Goal: Task Accomplishment & Management: Use online tool/utility

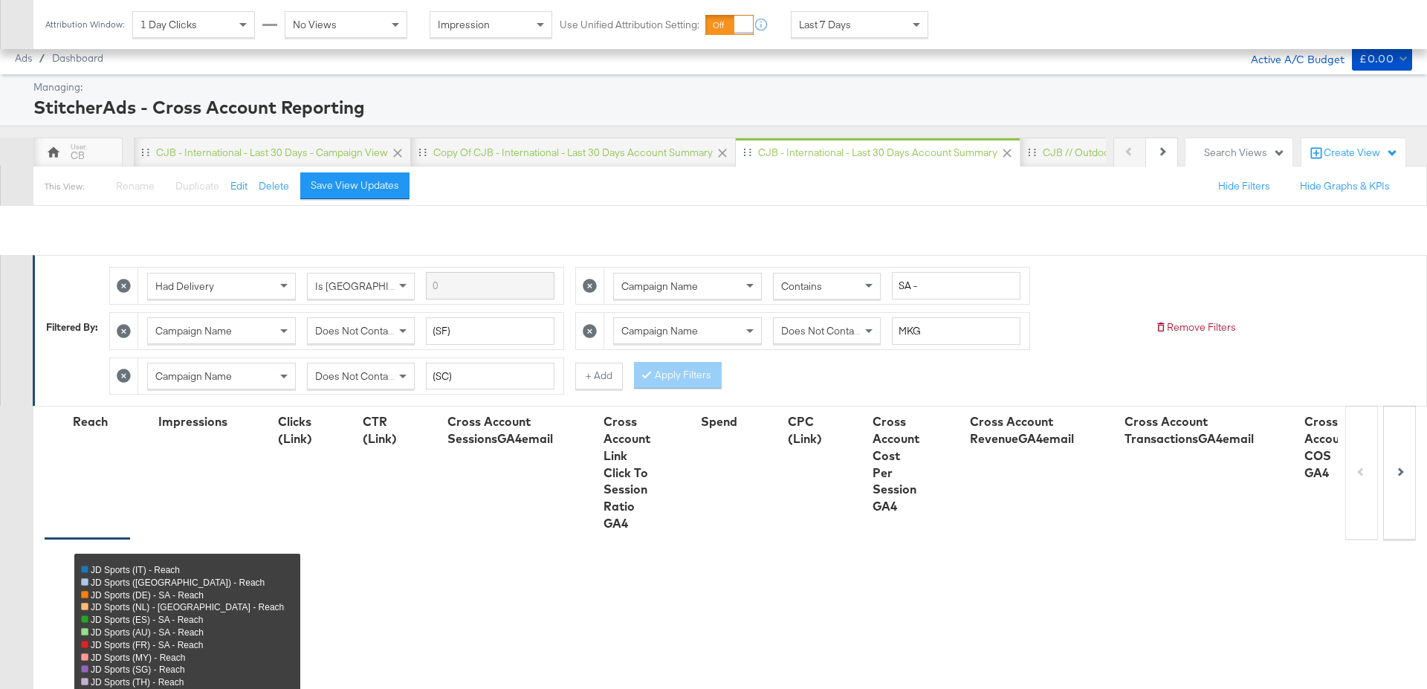
scroll to position [902, 0]
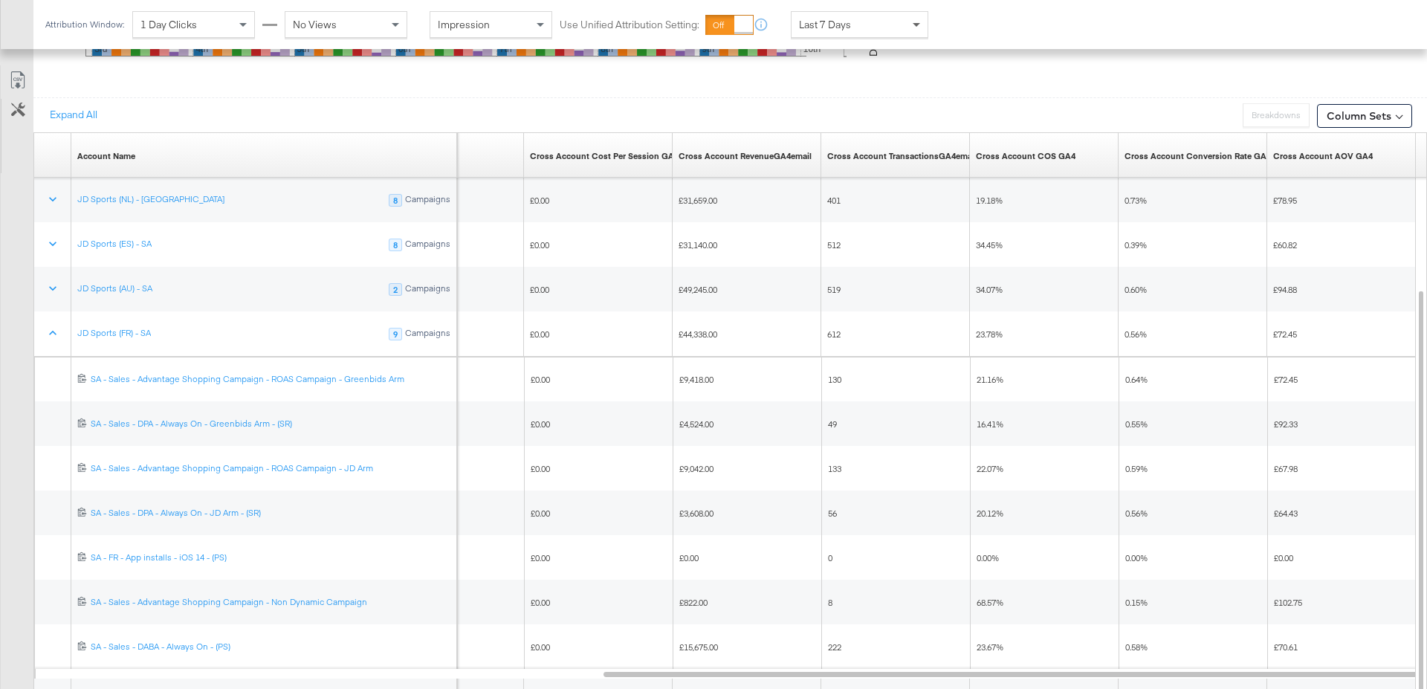
click at [921, 21] on span at bounding box center [918, 24] width 19 height 25
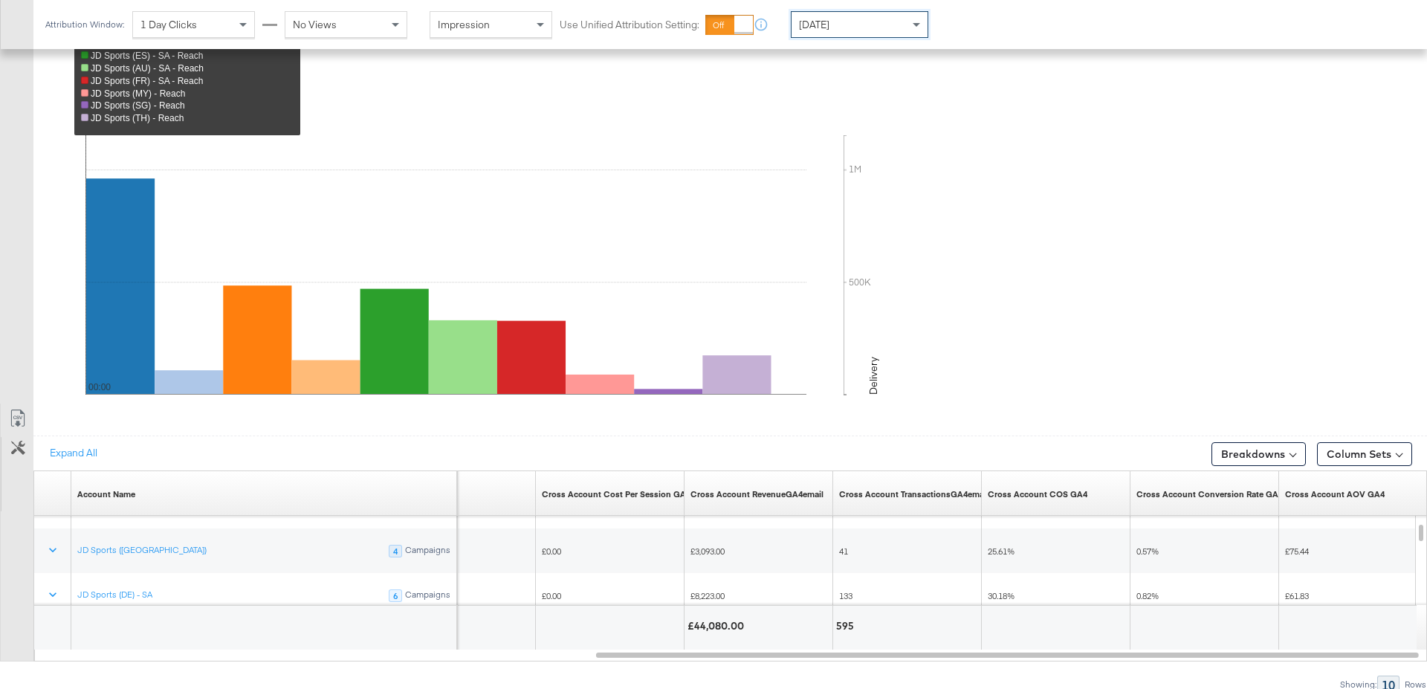
scroll to position [787, 0]
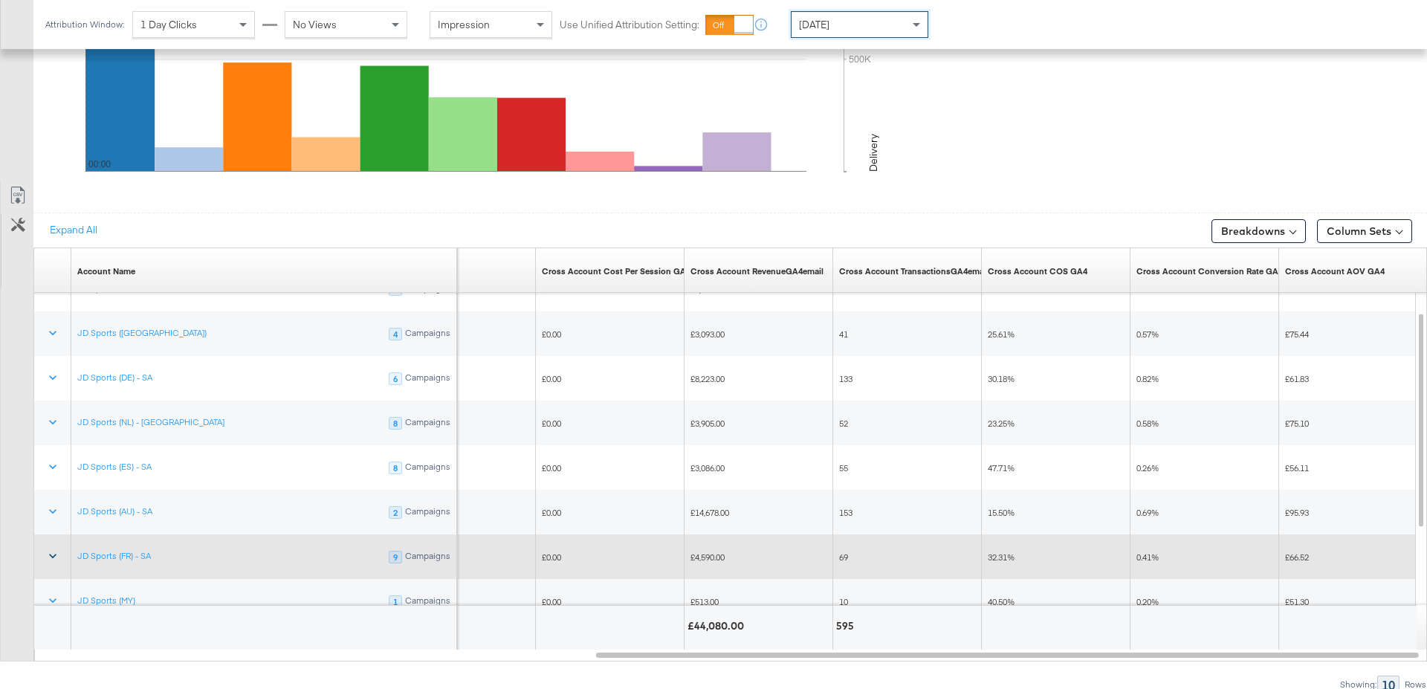
click at [50, 549] on icon at bounding box center [52, 555] width 15 height 15
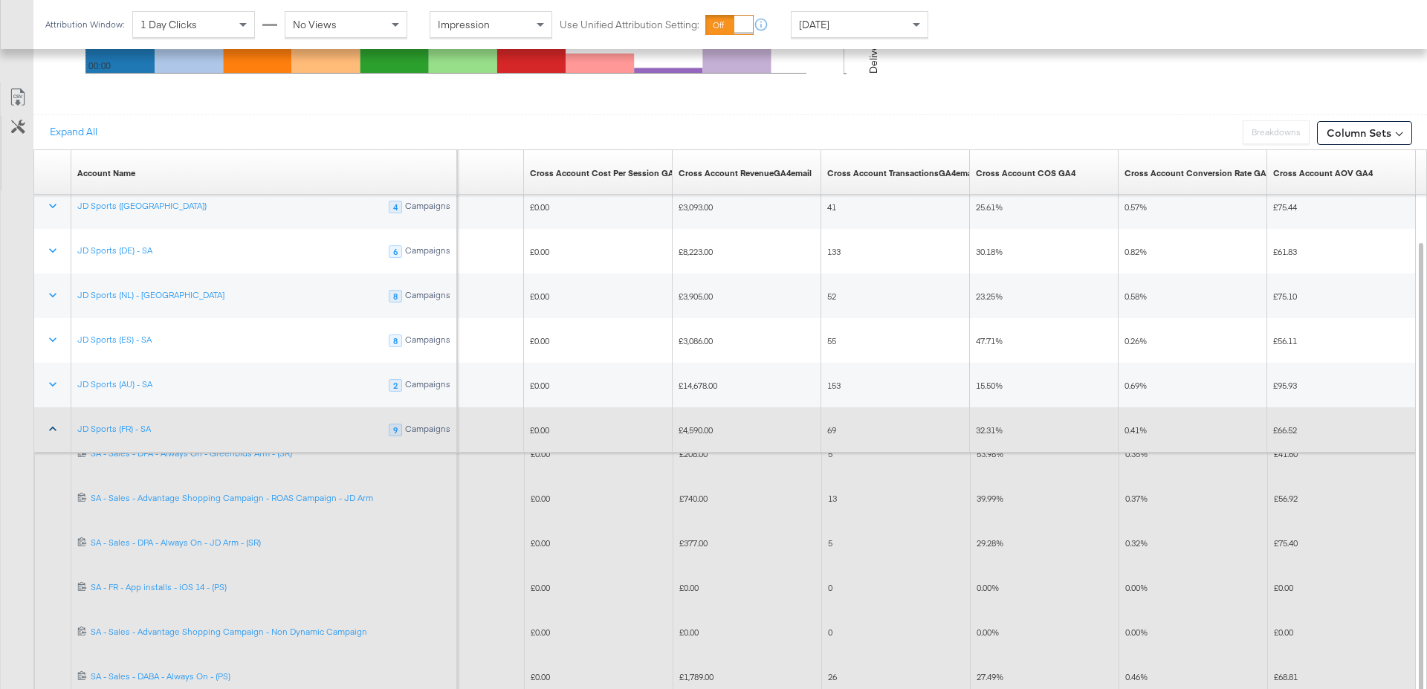
scroll to position [959, 0]
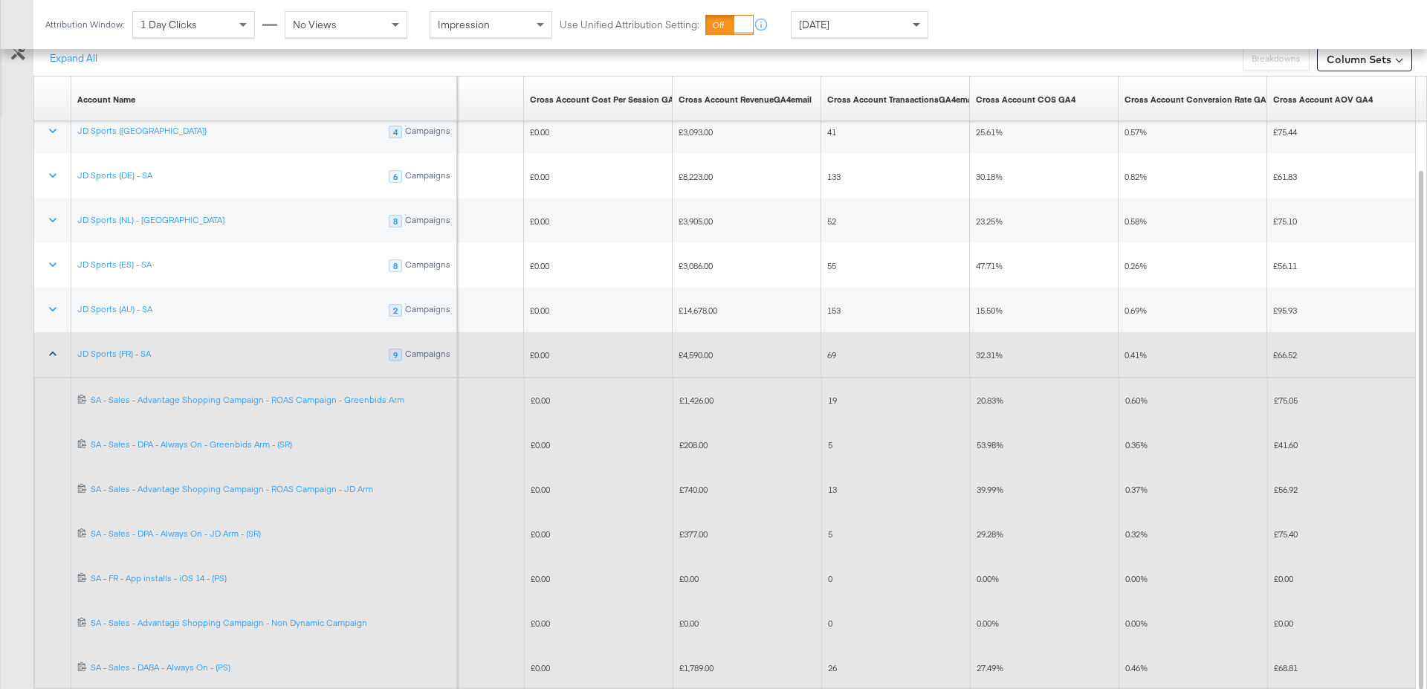
click at [919, 22] on span at bounding box center [918, 24] width 19 height 25
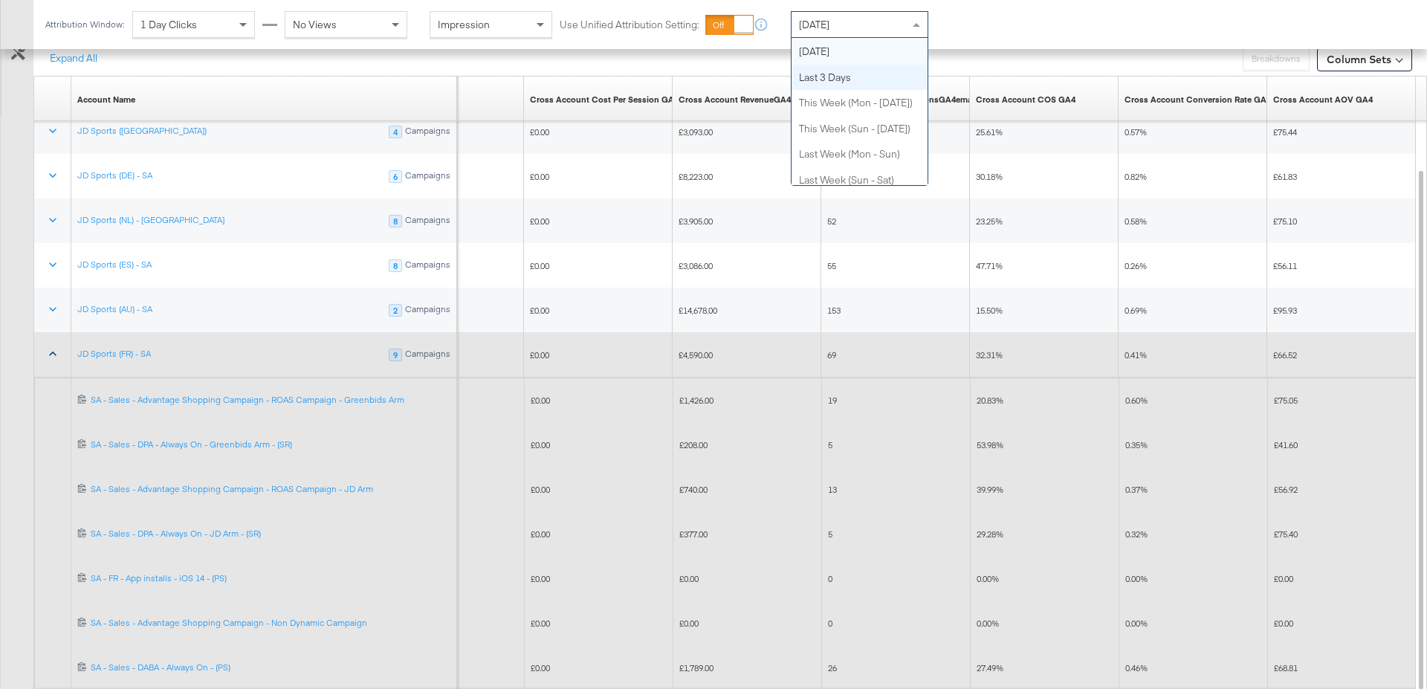
scroll to position [0, 0]
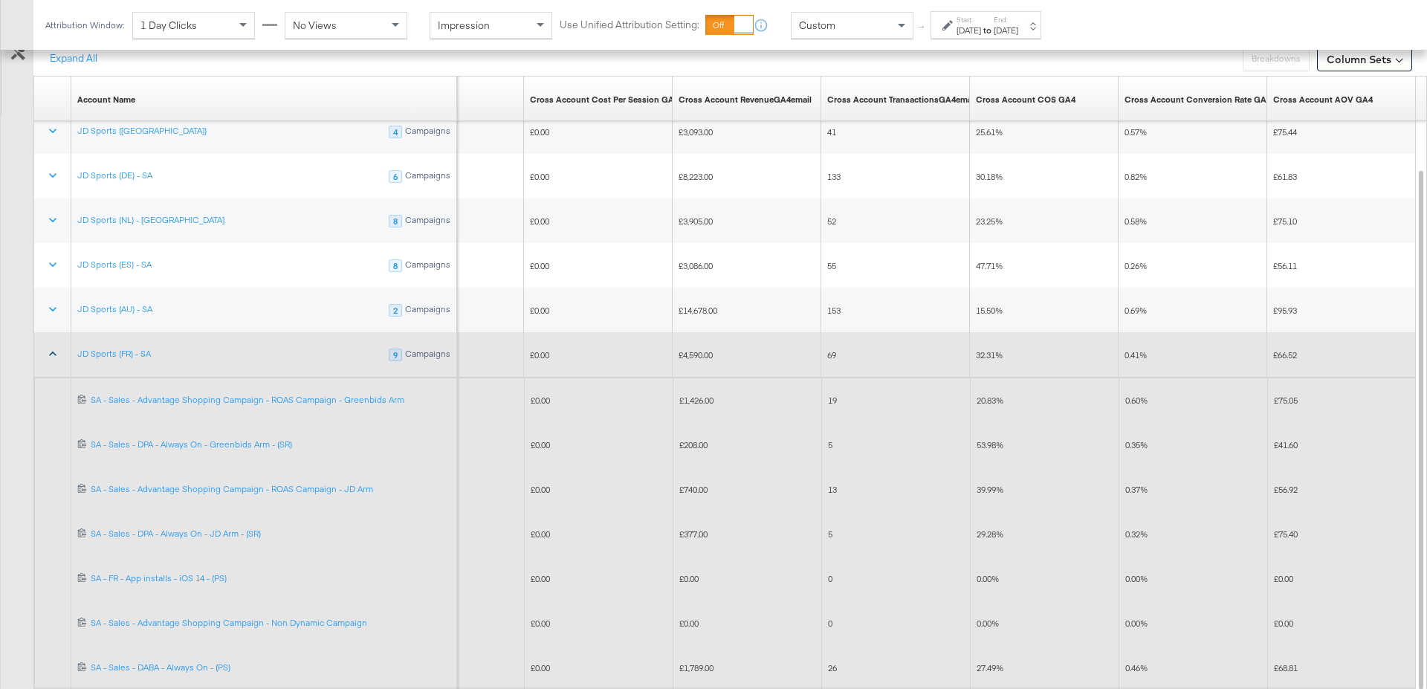
click at [979, 22] on label "Start:" at bounding box center [968, 20] width 25 height 10
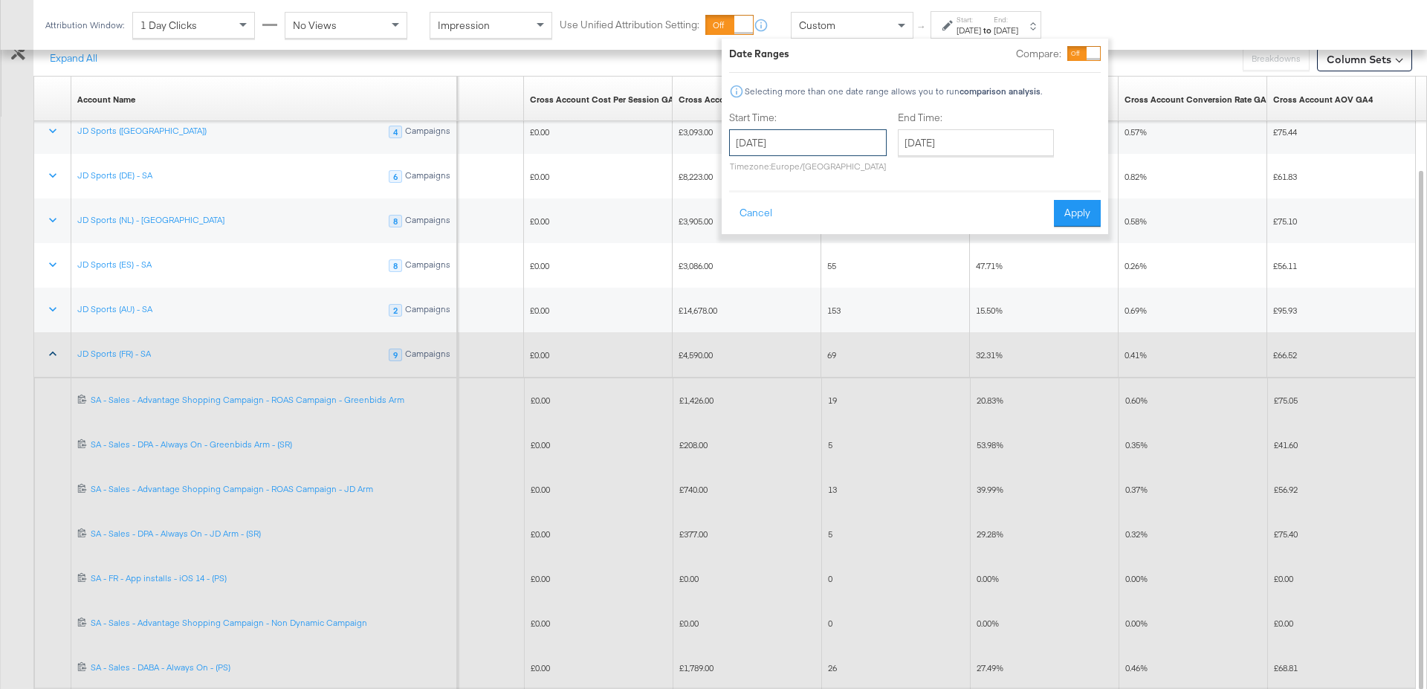
click at [785, 145] on input "[DATE]" at bounding box center [808, 142] width 158 height 27
click at [740, 260] on td "10" at bounding box center [746, 259] width 25 height 21
click at [740, 136] on input "[DATE]" at bounding box center [808, 142] width 158 height 27
click at [898, 237] on td "9" at bounding box center [897, 238] width 25 height 21
type input "[DATE]"
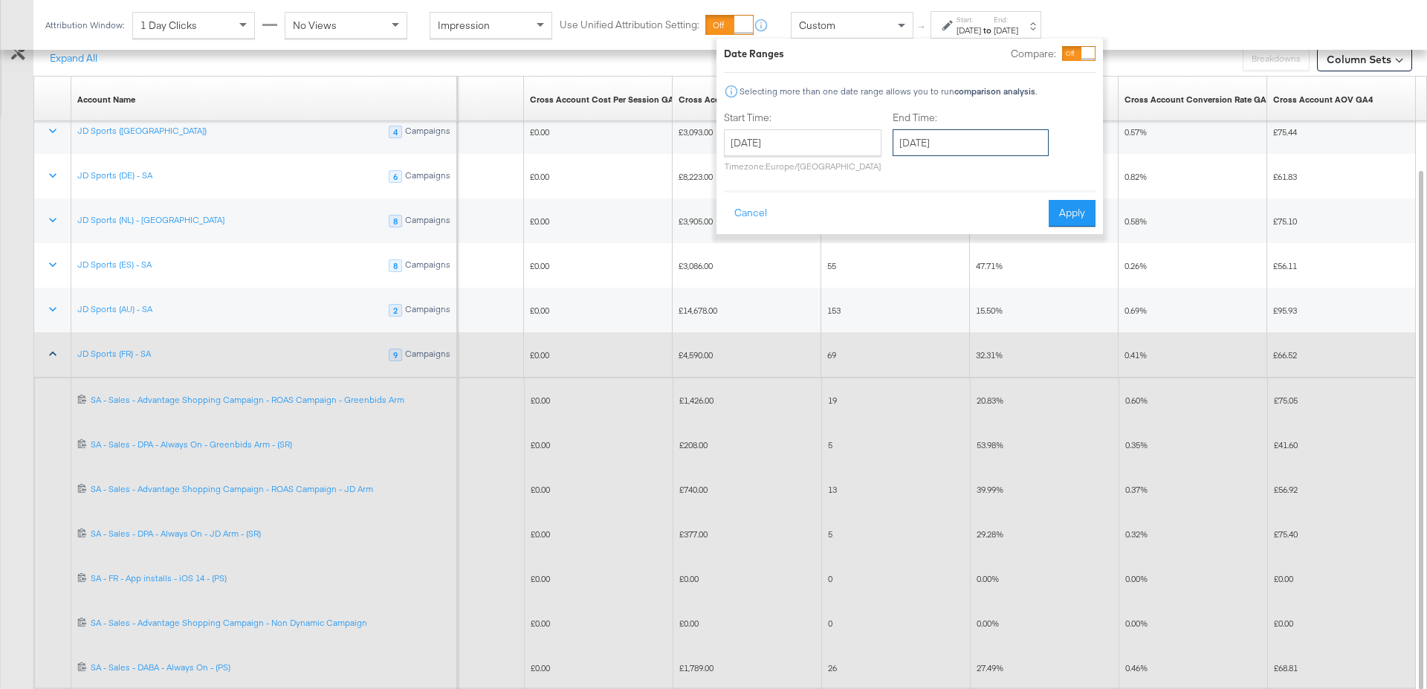
click at [938, 148] on input "[DATE]" at bounding box center [971, 142] width 156 height 27
click at [1054, 234] on td "9" at bounding box center [1061, 238] width 25 height 21
type input "[DATE]"
click at [1069, 203] on button "Apply" at bounding box center [1067, 213] width 47 height 27
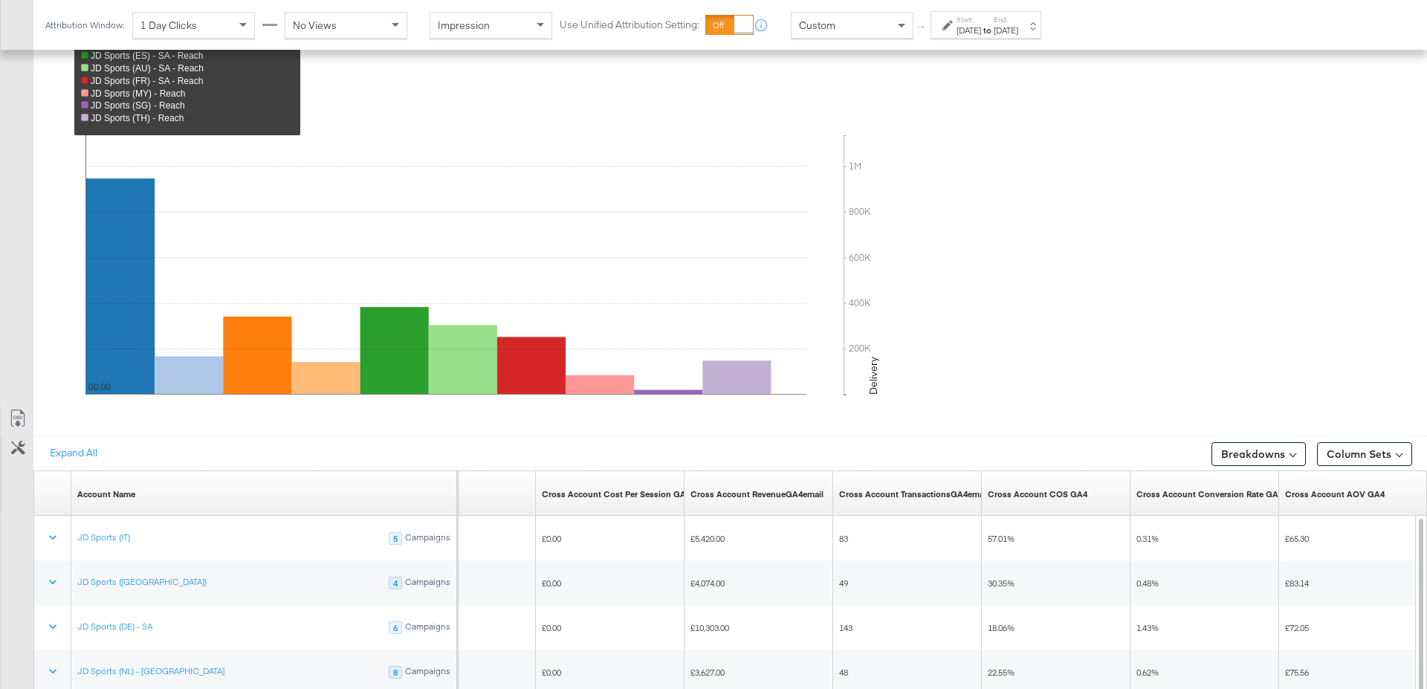
scroll to position [788, 0]
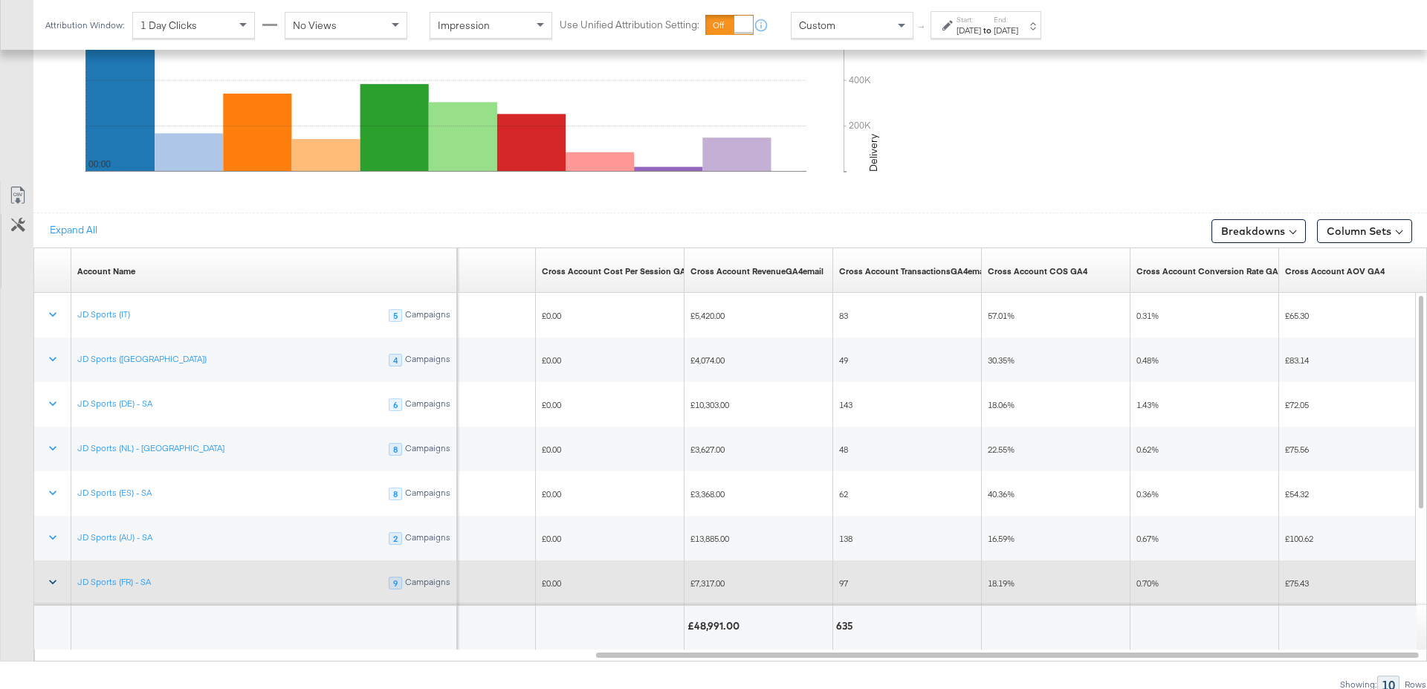
click at [53, 574] on icon at bounding box center [52, 581] width 15 height 15
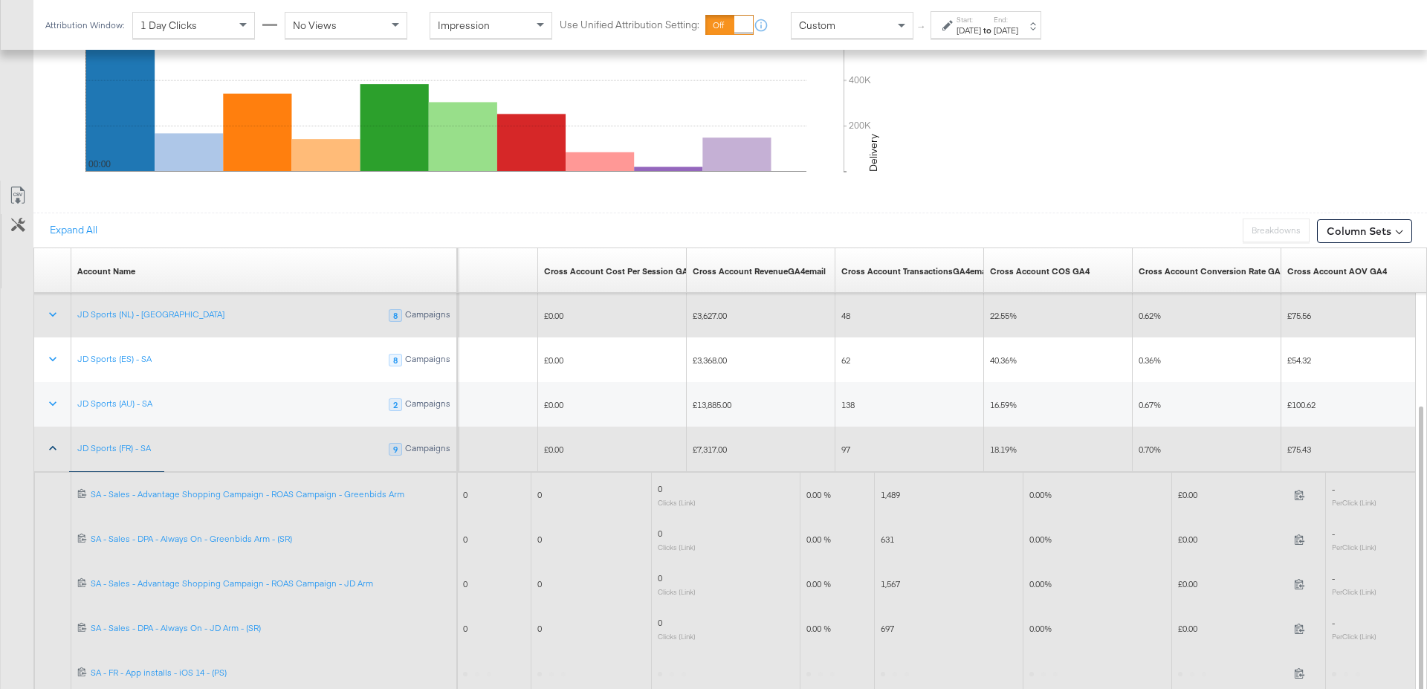
scroll to position [798, 0]
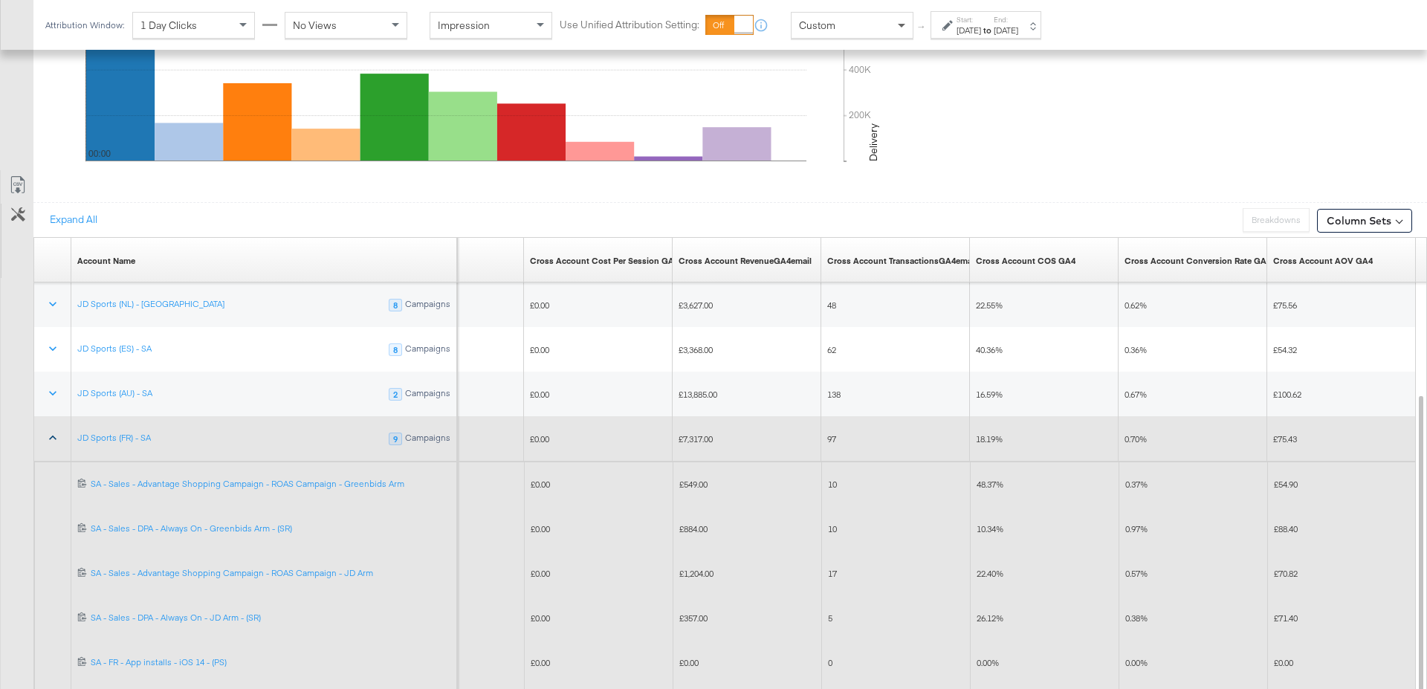
click at [907, 17] on span at bounding box center [903, 25] width 19 height 25
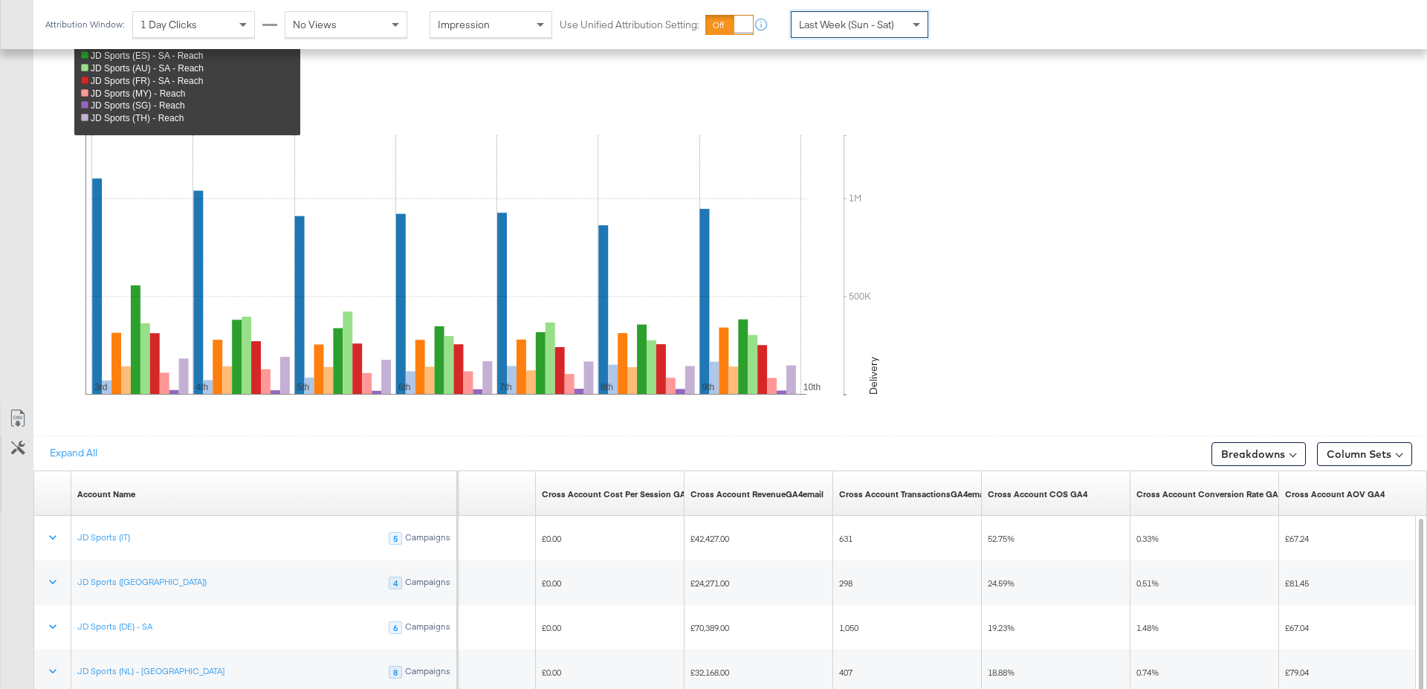
scroll to position [787, 0]
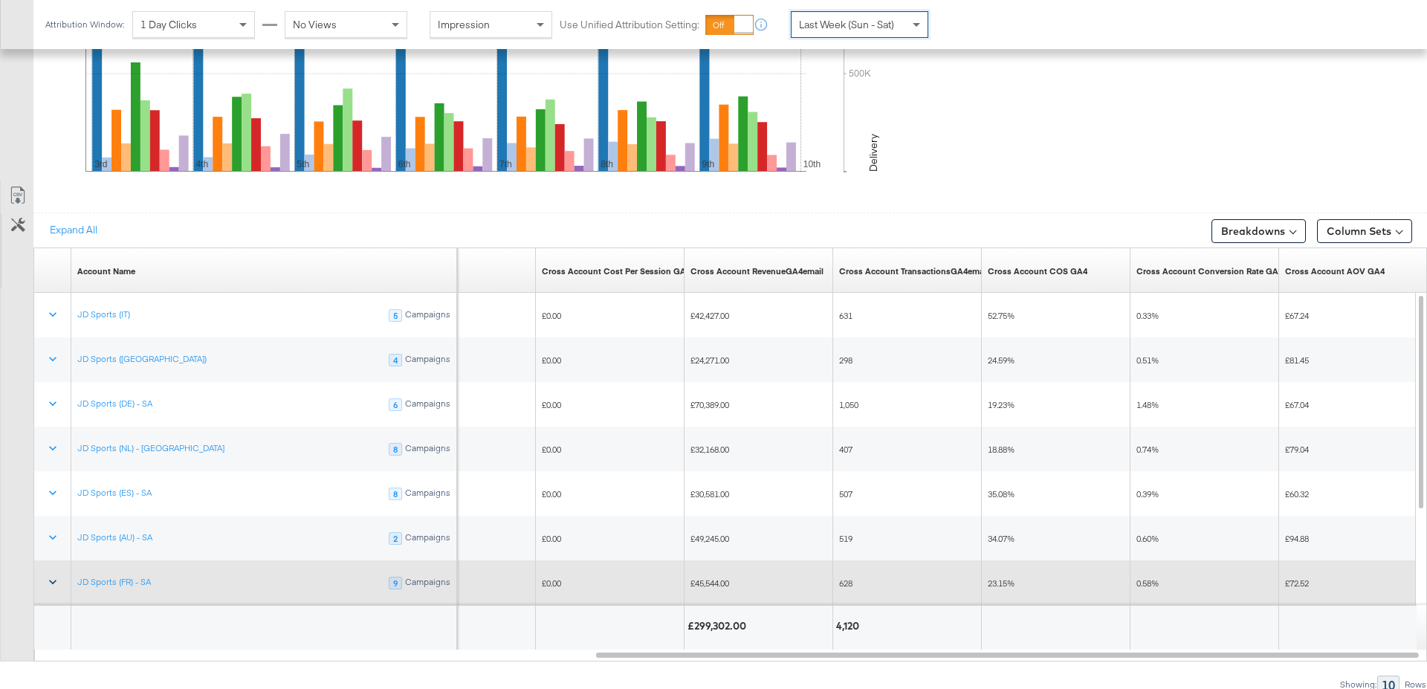
click at [59, 583] on icon at bounding box center [52, 581] width 15 height 15
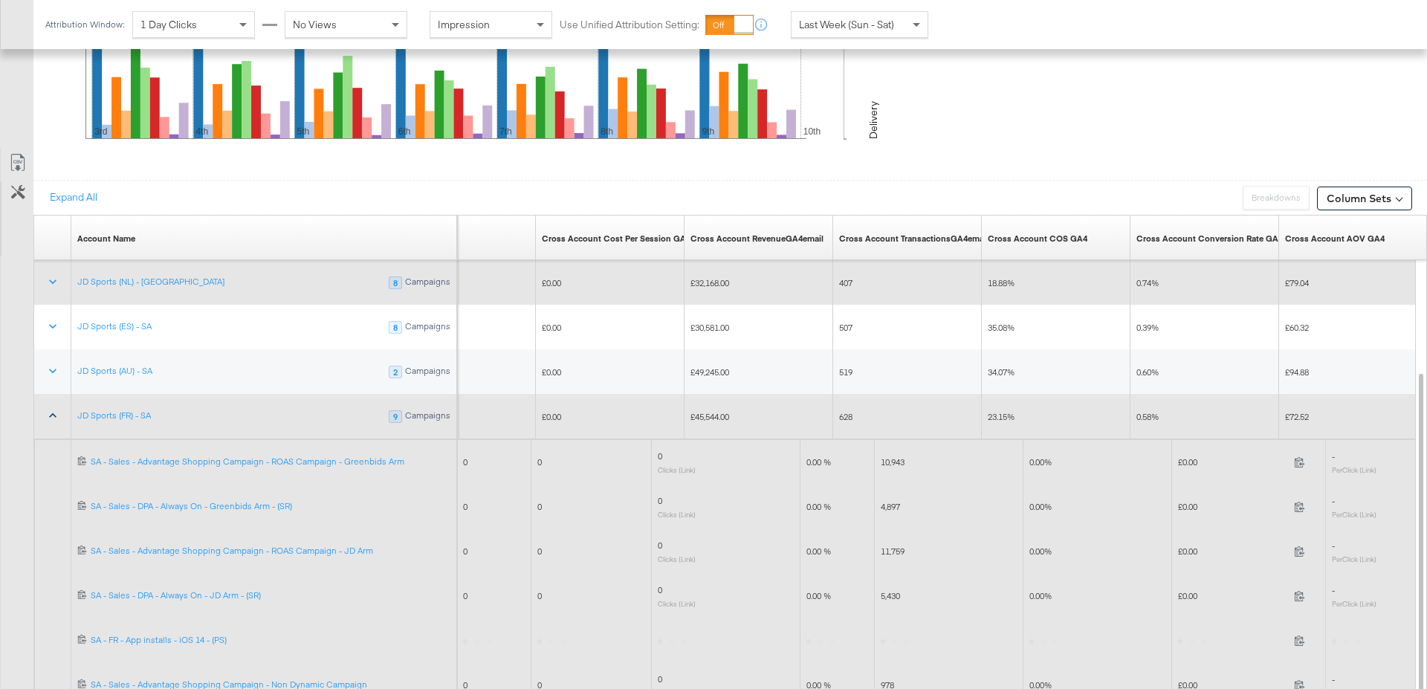
scroll to position [834, 0]
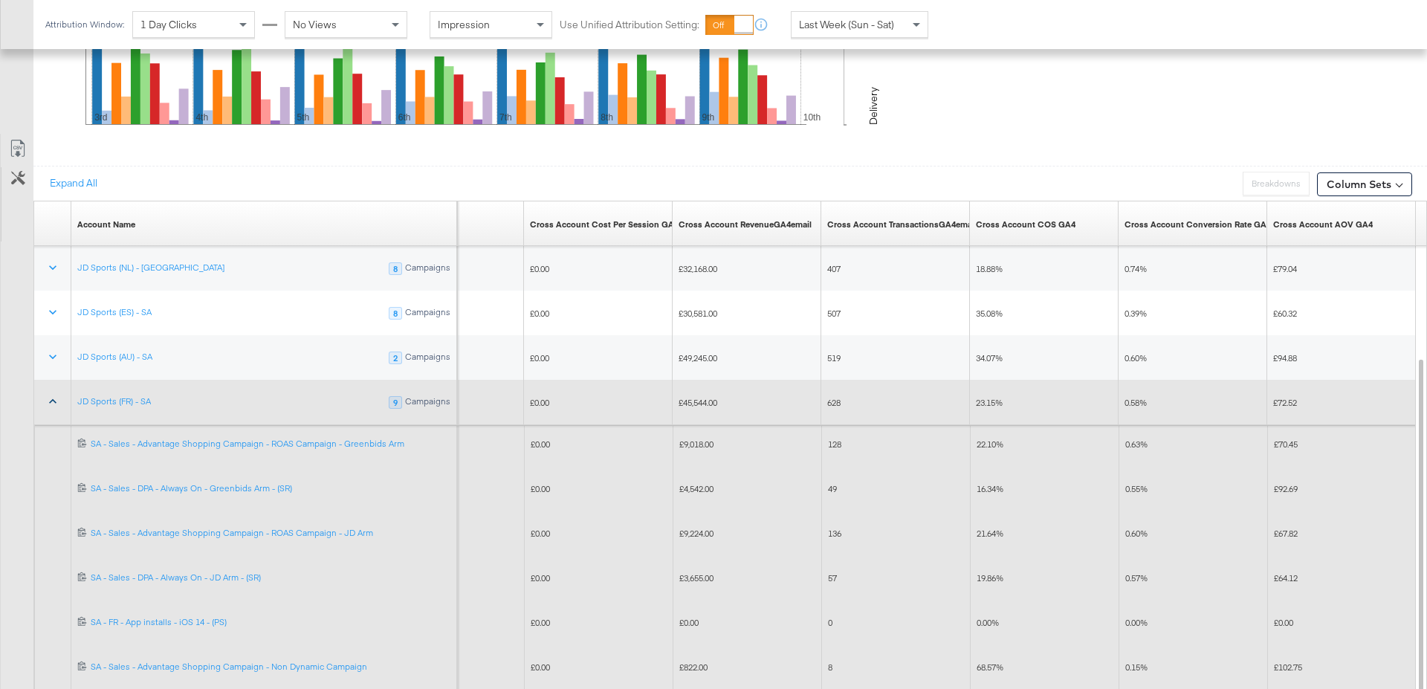
click at [991, 530] on span "21.64%" at bounding box center [990, 533] width 27 height 11
click at [832, 528] on span "136" at bounding box center [834, 533] width 13 height 11
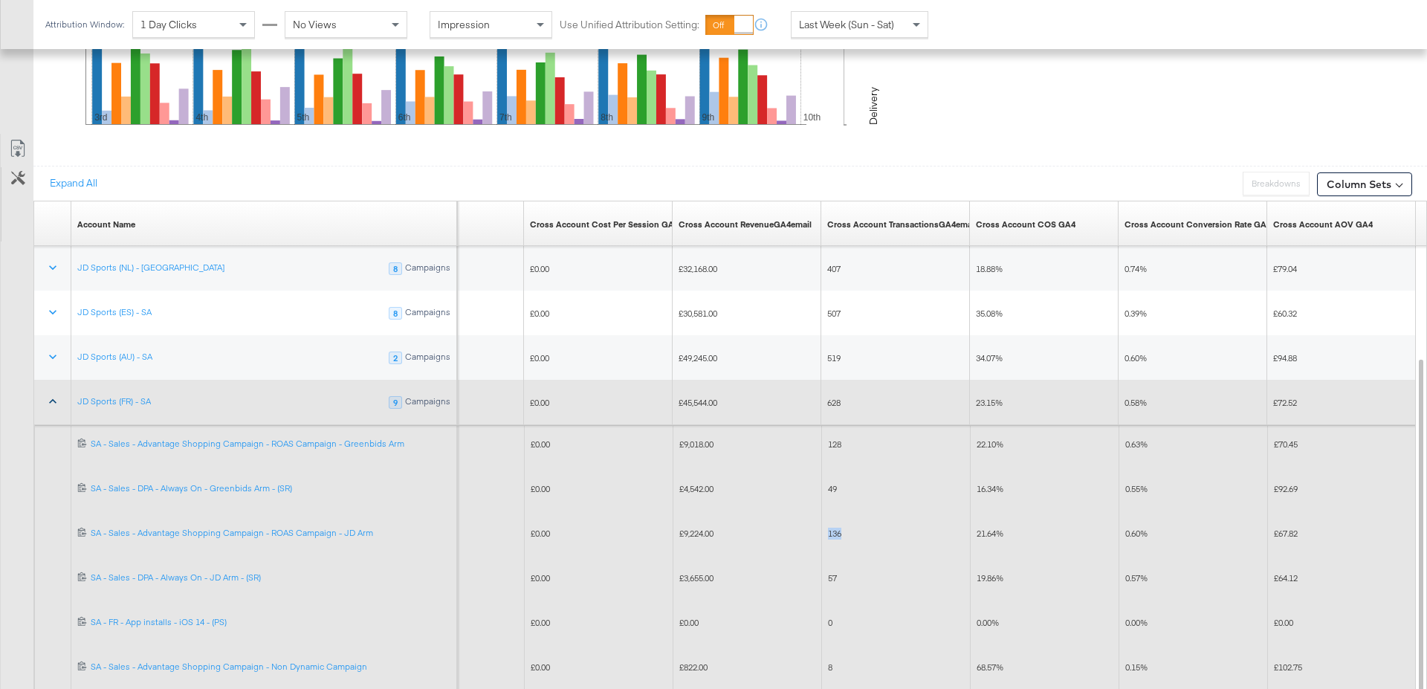
click at [832, 528] on span "136" at bounding box center [834, 533] width 13 height 11
click at [832, 575] on span "57" at bounding box center [832, 577] width 9 height 11
click at [994, 575] on span "19.86%" at bounding box center [990, 577] width 27 height 11
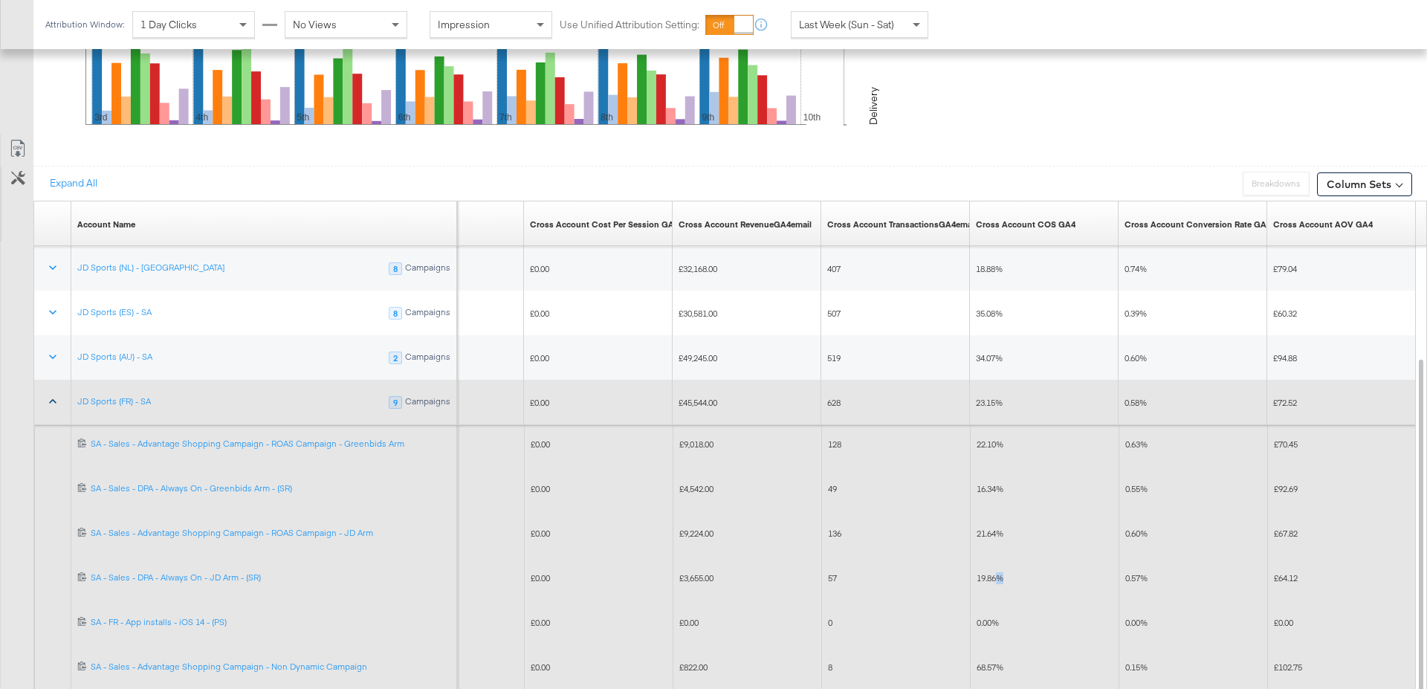
click at [994, 575] on span "19.86%" at bounding box center [990, 577] width 27 height 11
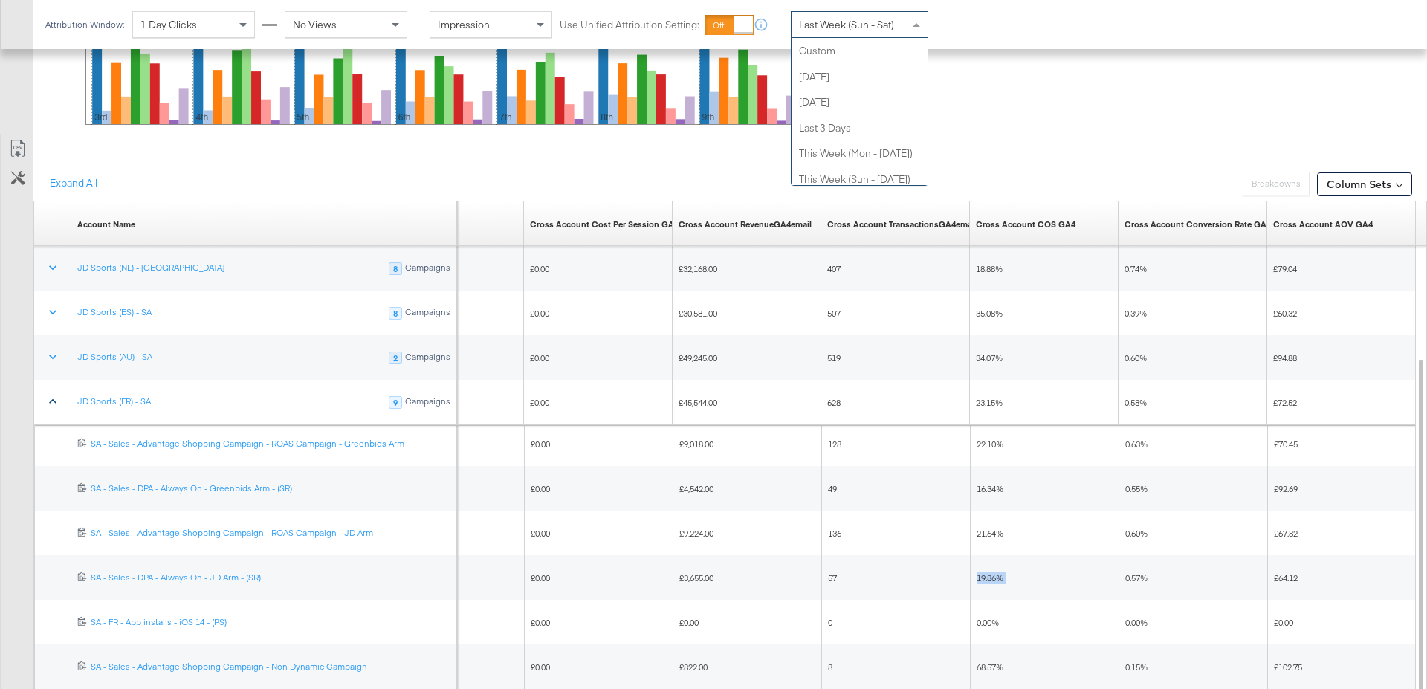
click at [903, 25] on div "Last Week (Sun - Sat)" at bounding box center [859, 24] width 136 height 25
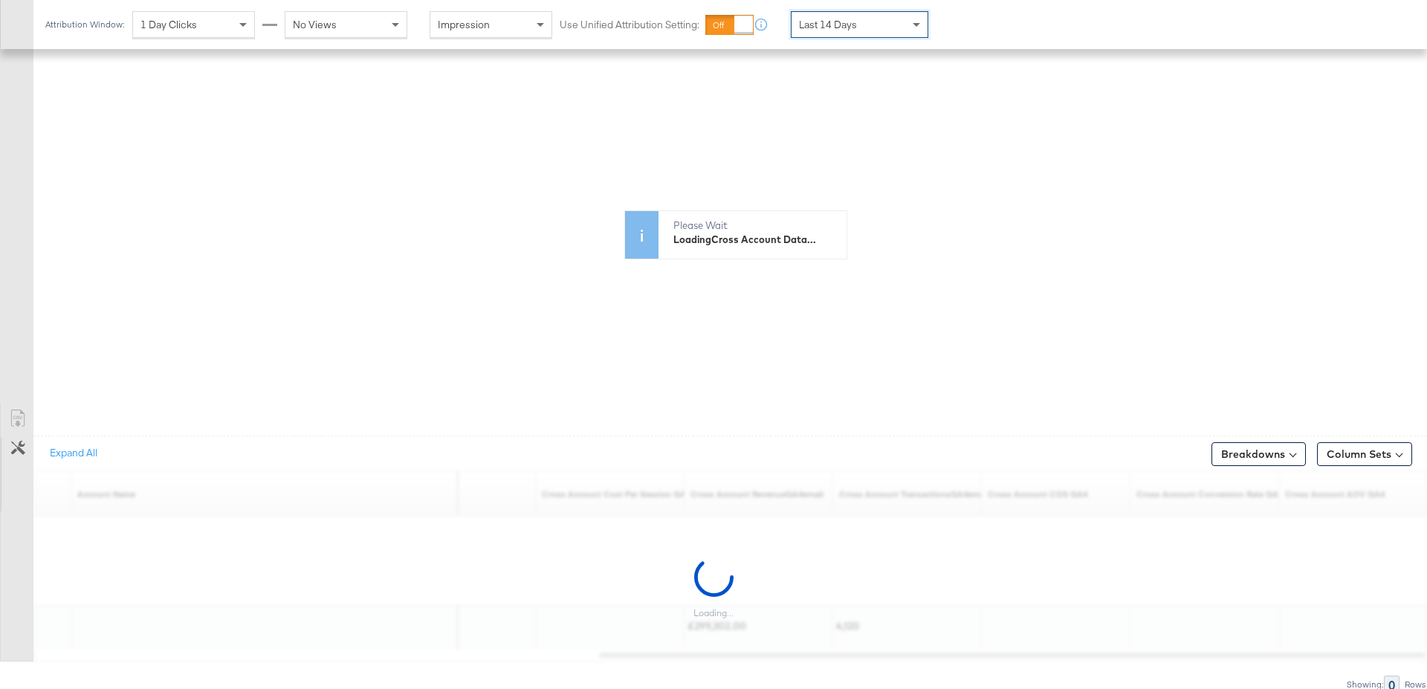
scroll to position [787, 0]
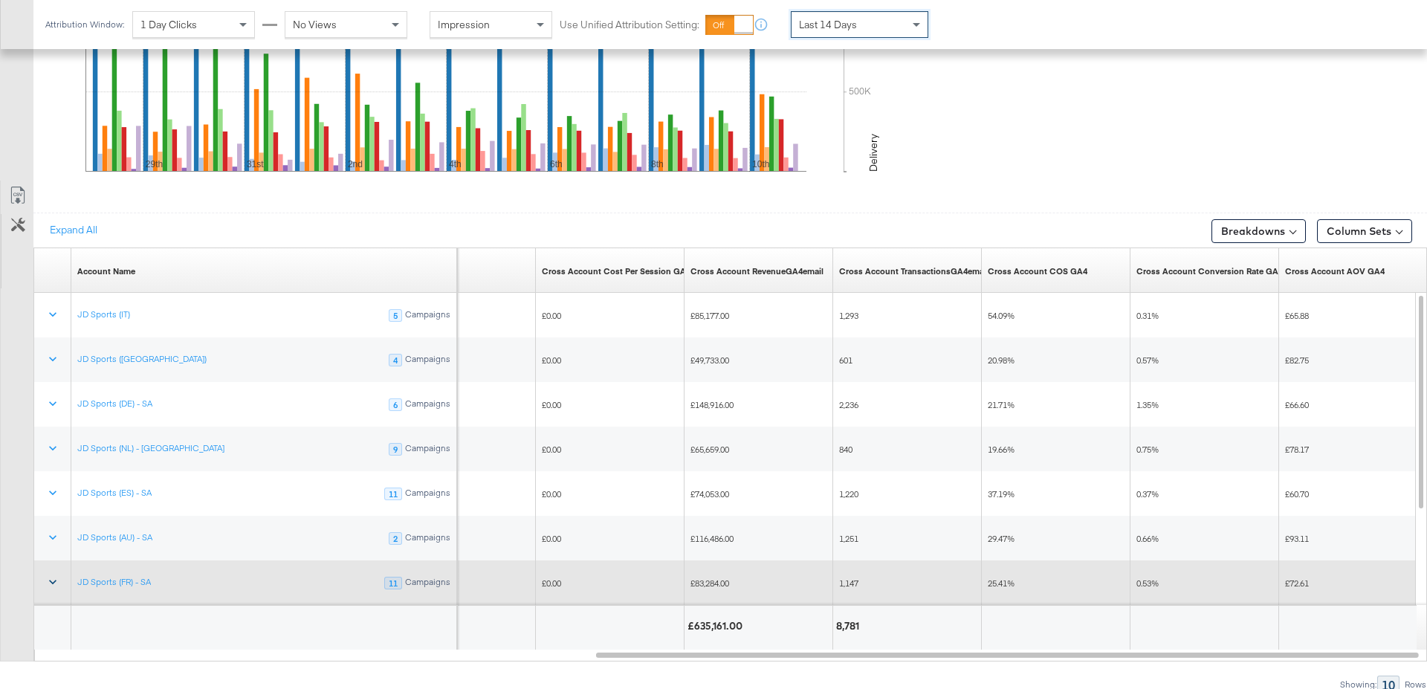
click at [48, 574] on icon at bounding box center [52, 581] width 15 height 15
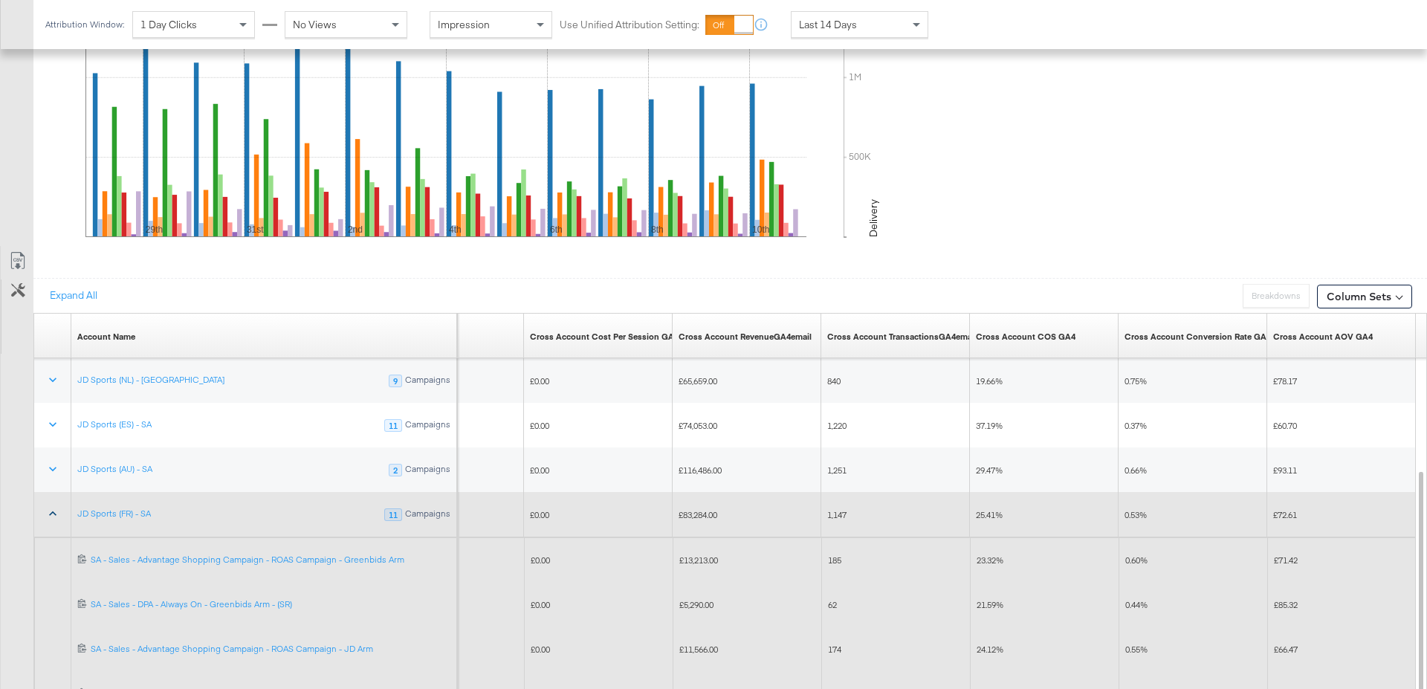
scroll to position [0, 0]
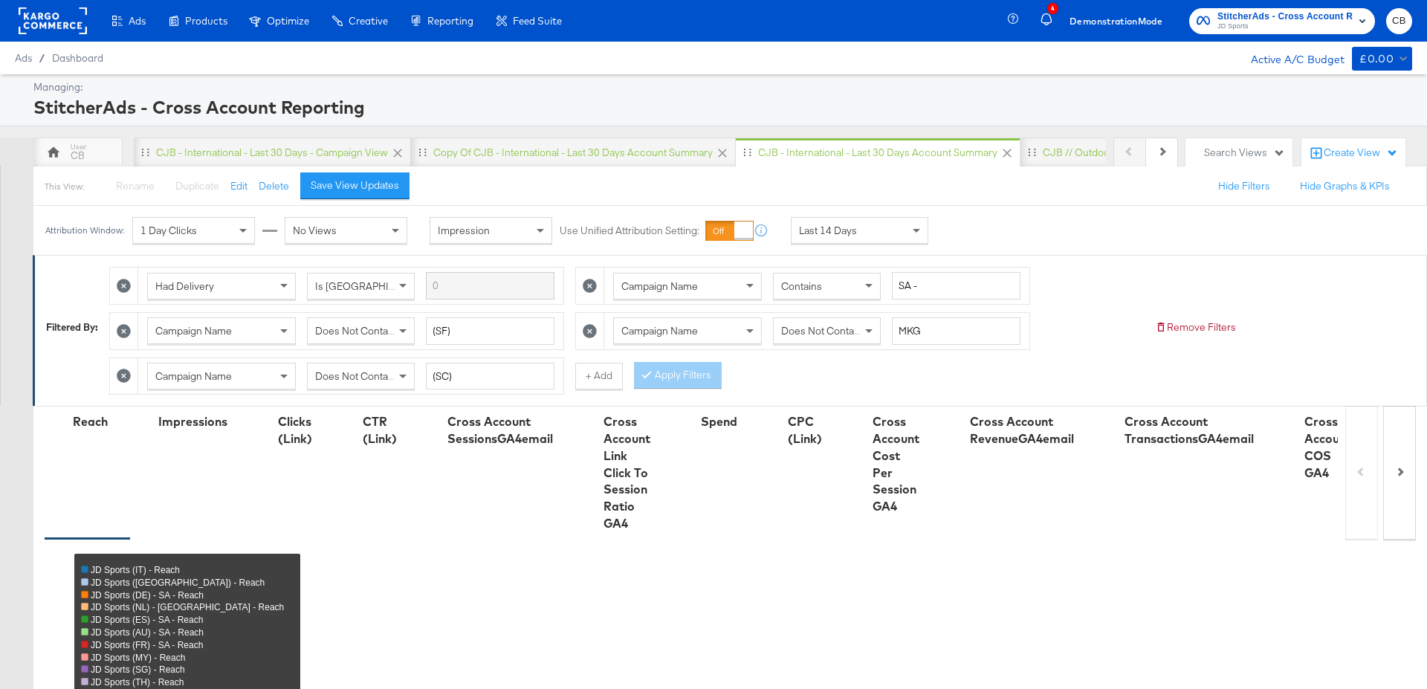
click at [46, 20] on rect at bounding box center [53, 20] width 68 height 27
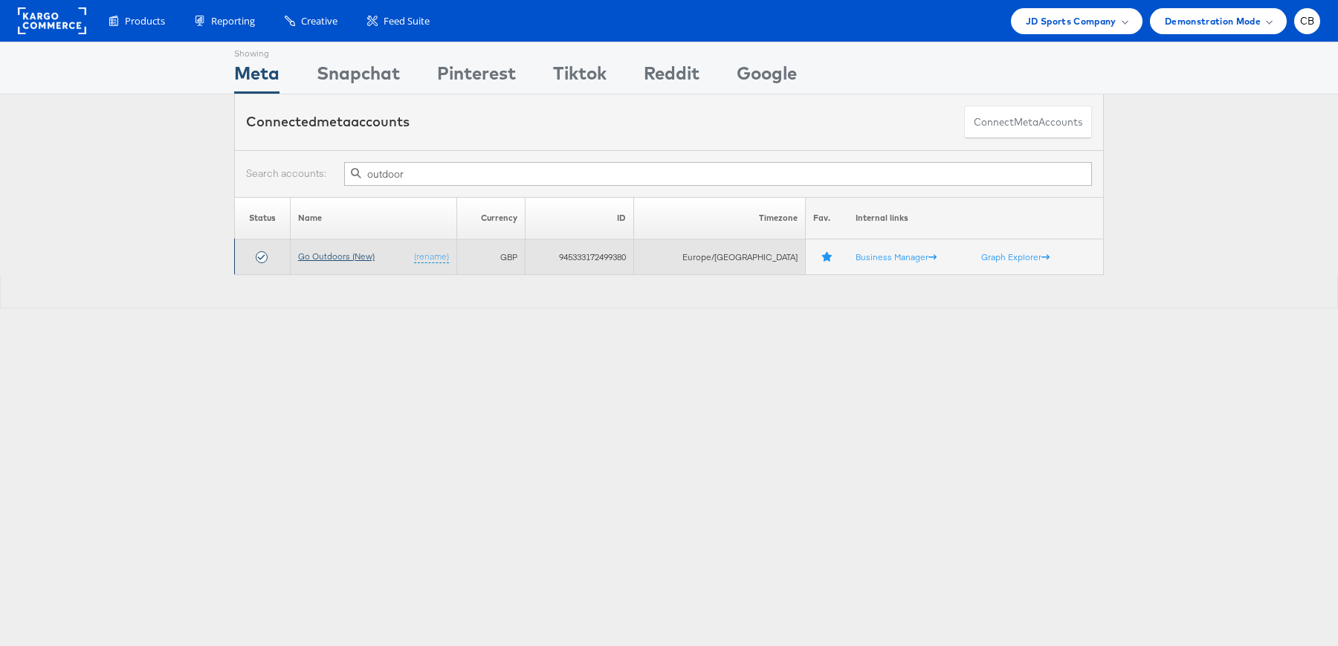
type input "outdoor"
click at [346, 250] on link "Go Outdoors (New)" at bounding box center [336, 255] width 77 height 11
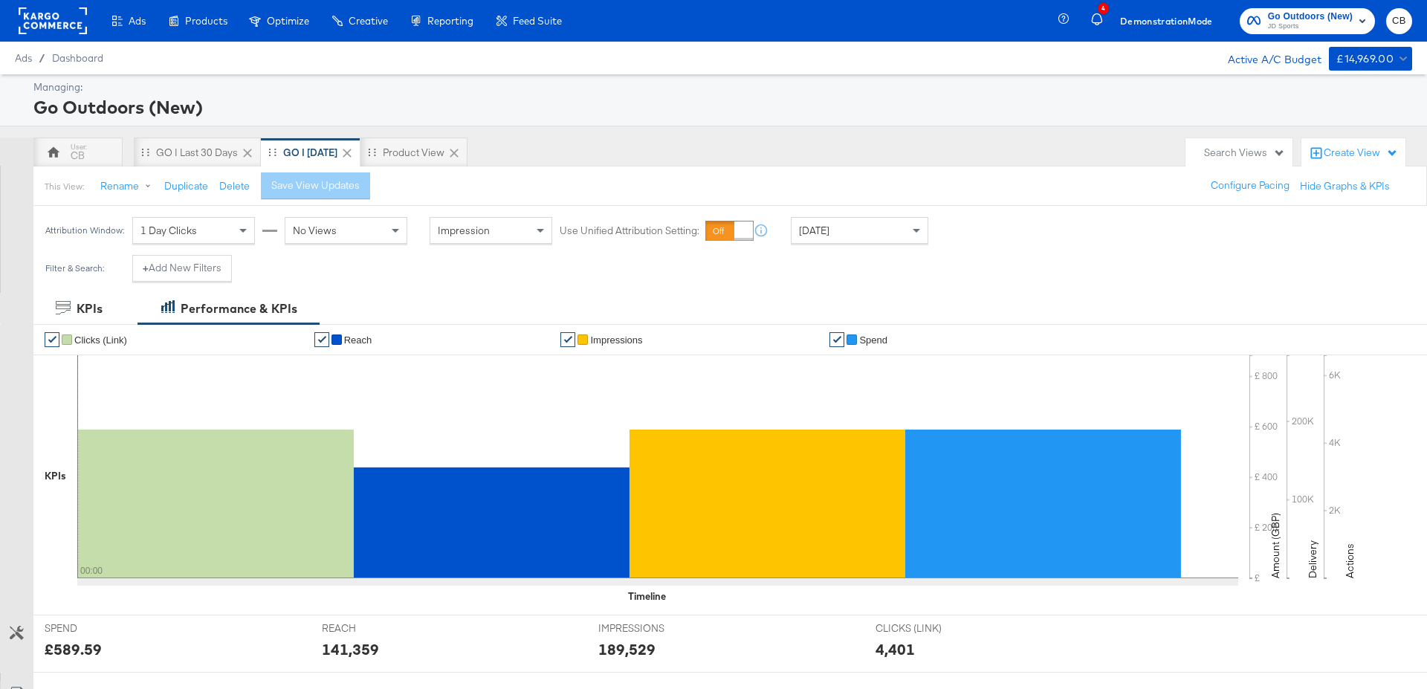
scroll to position [614, 0]
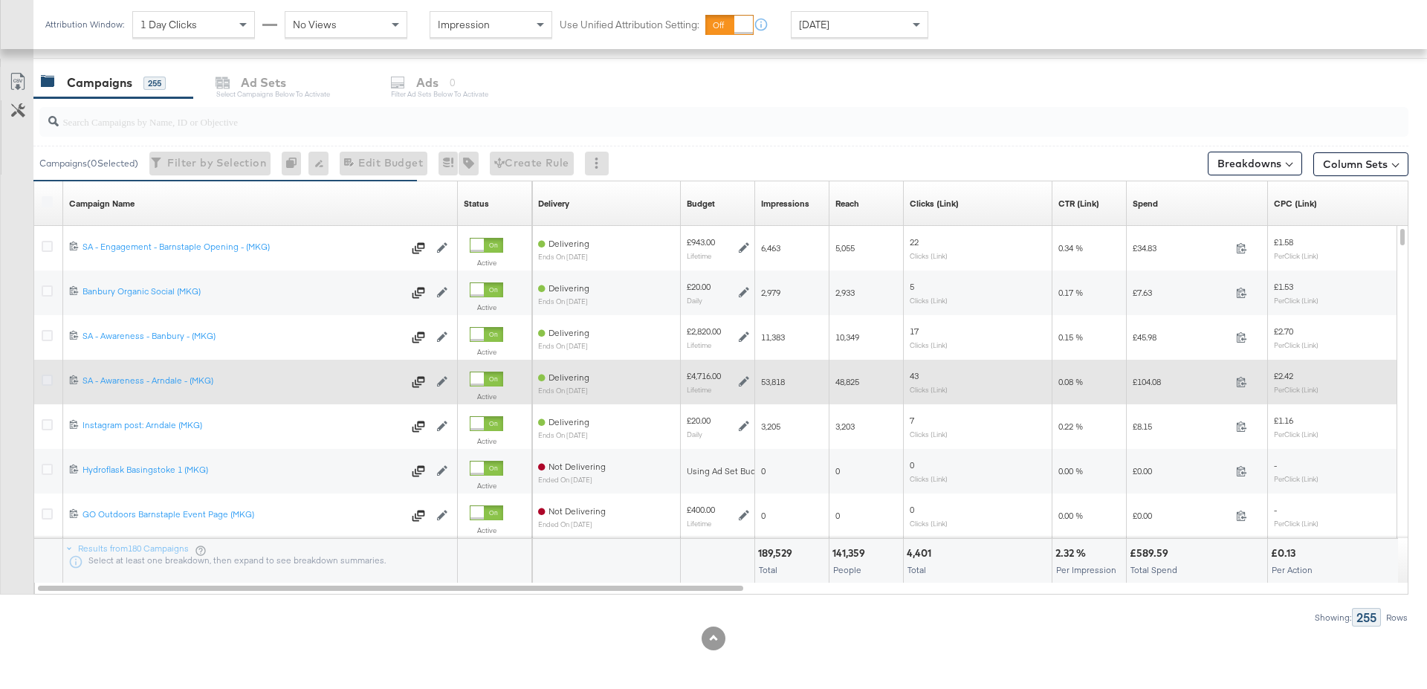
click at [43, 377] on icon at bounding box center [47, 380] width 11 height 11
click at [0, 0] on input "checkbox" at bounding box center [0, 0] width 0 height 0
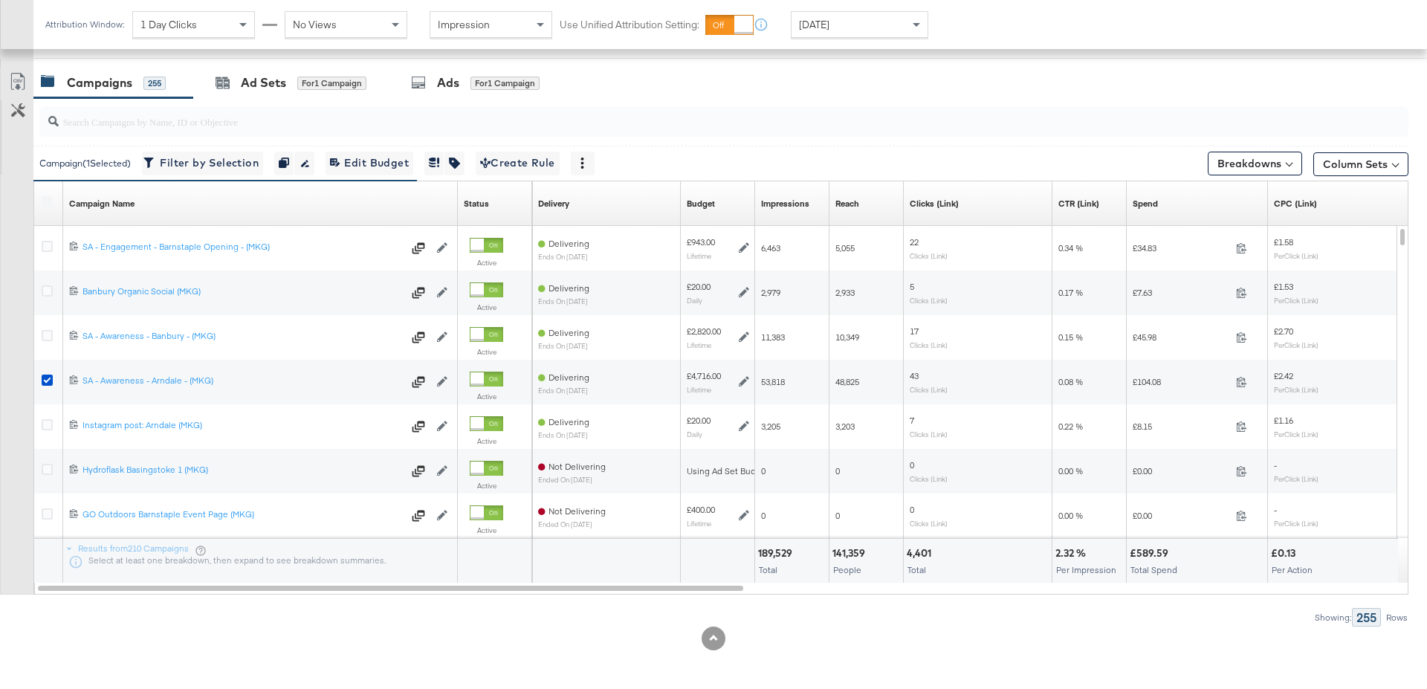
click at [149, 118] on input "search" at bounding box center [671, 115] width 1224 height 29
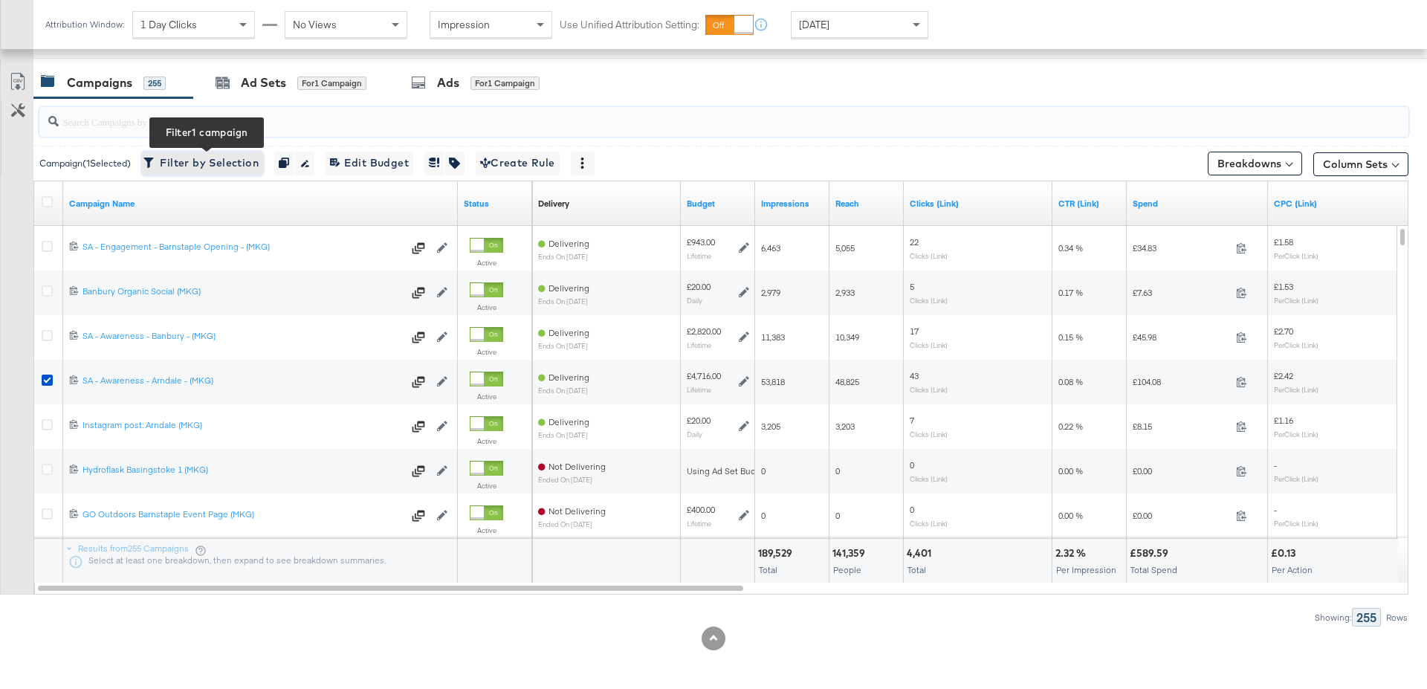
click at [203, 163] on span "Filter by Selection Filter 1 campaign" at bounding box center [202, 163] width 112 height 19
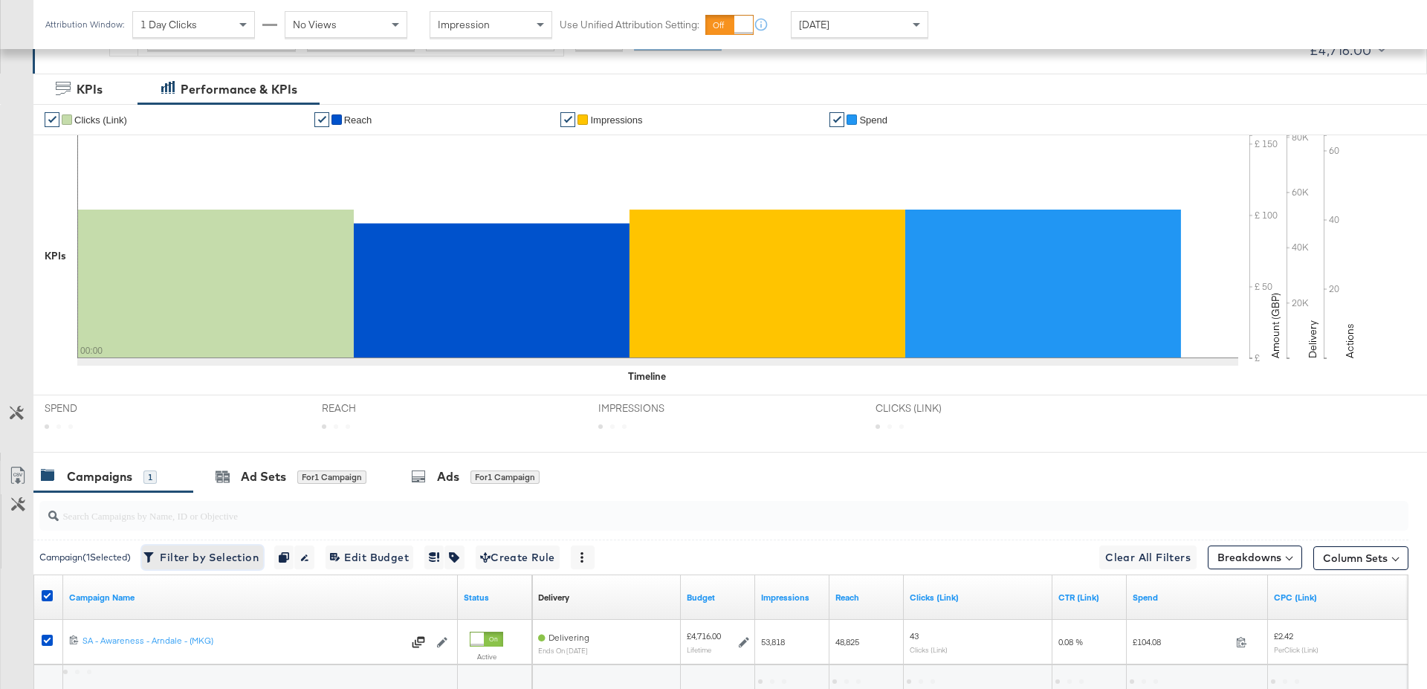
scroll to position [381, 0]
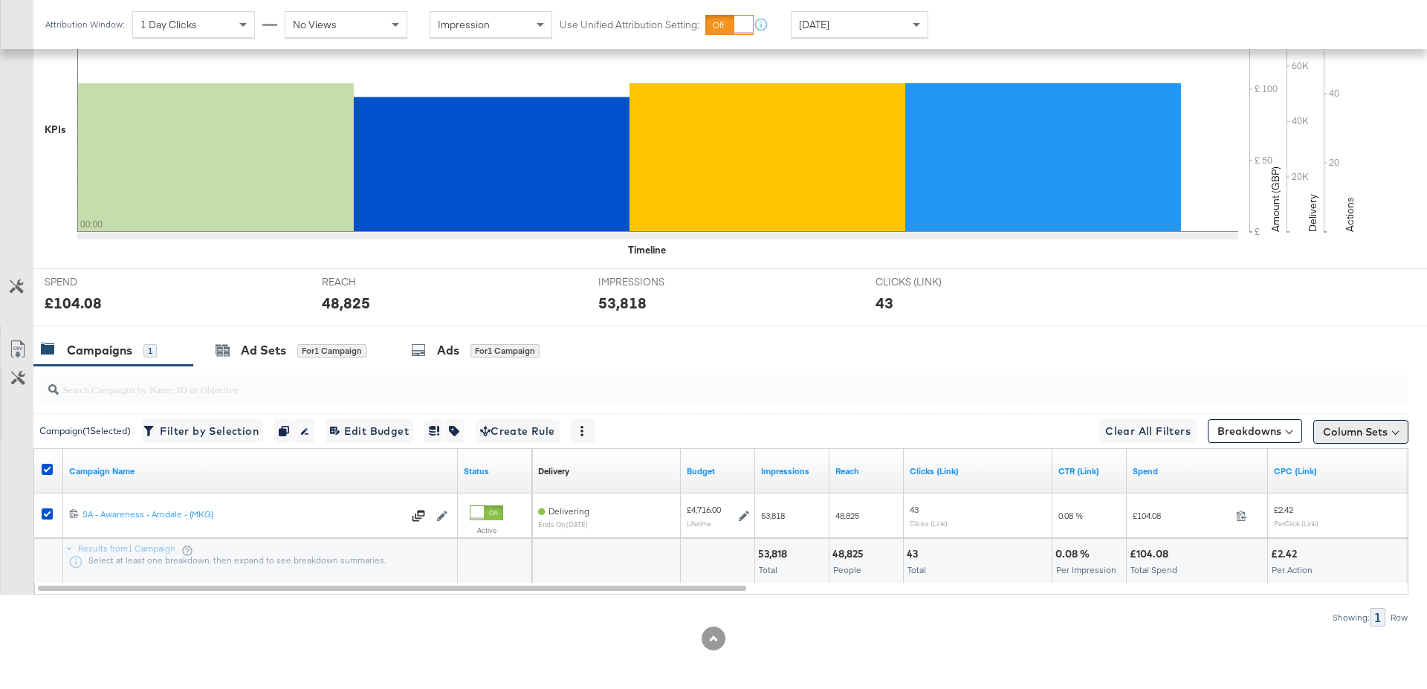
click at [1376, 426] on button "Column Sets" at bounding box center [1360, 432] width 95 height 24
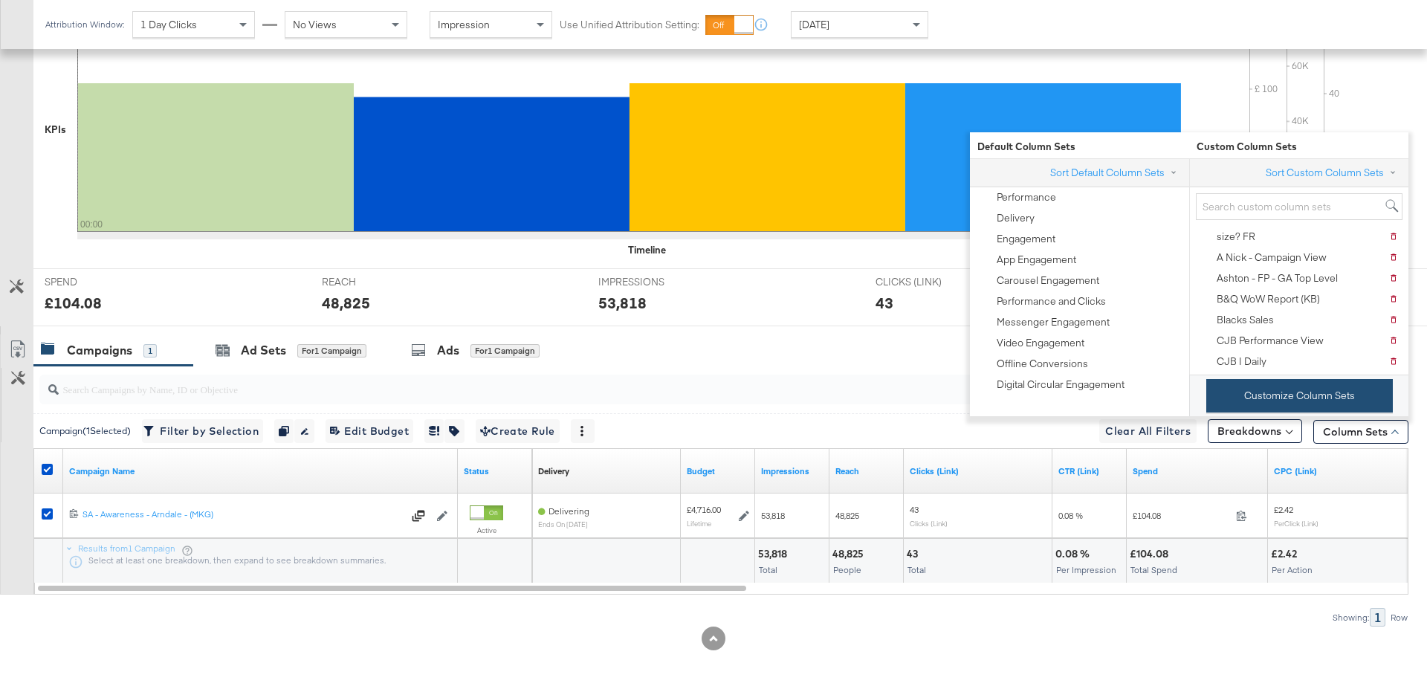
click at [1269, 401] on button "Customize Column Sets" at bounding box center [1299, 395] width 187 height 33
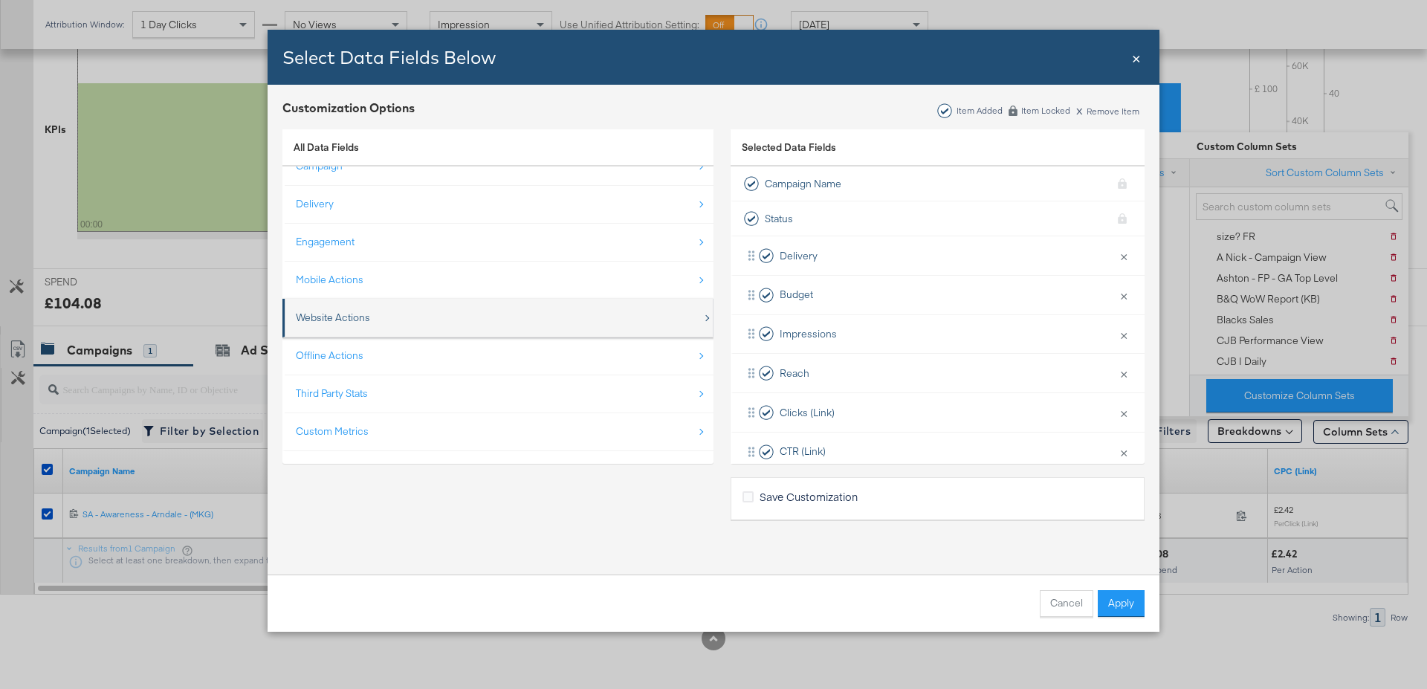
scroll to position [0, 0]
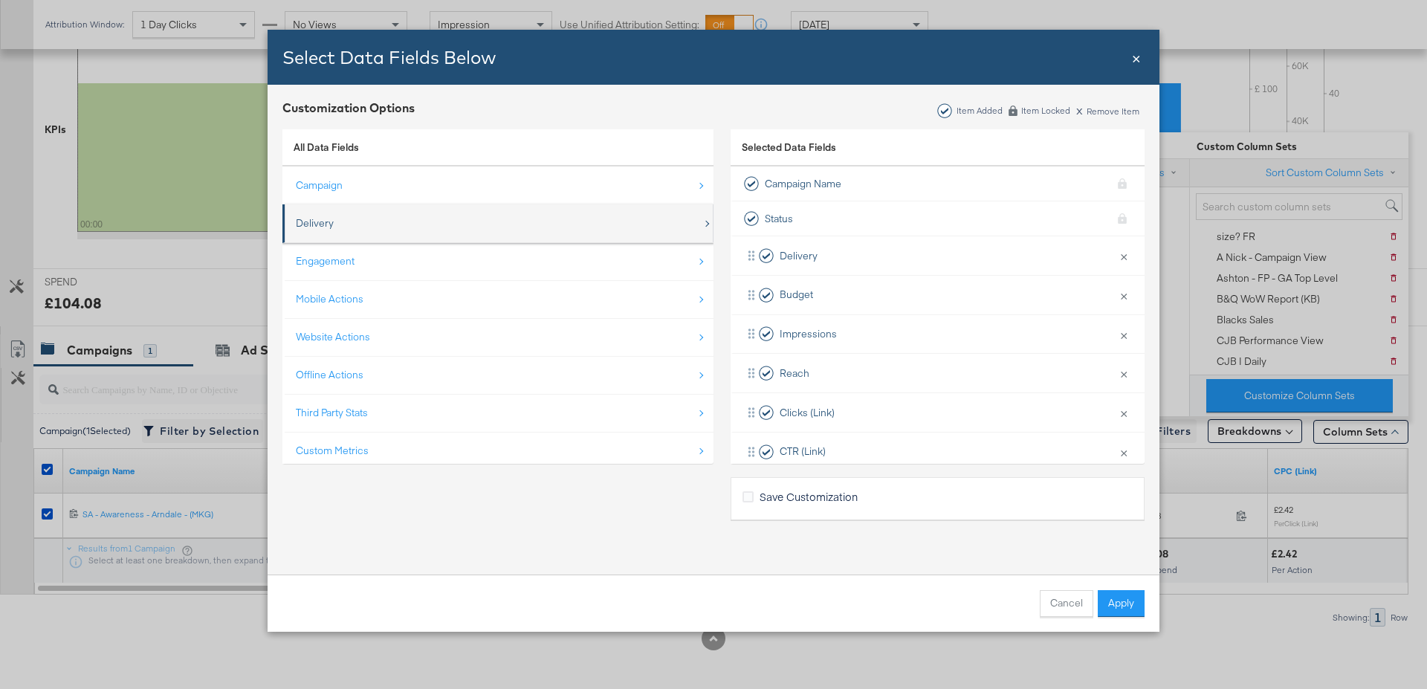
click at [389, 221] on div "Delivery" at bounding box center [499, 223] width 407 height 30
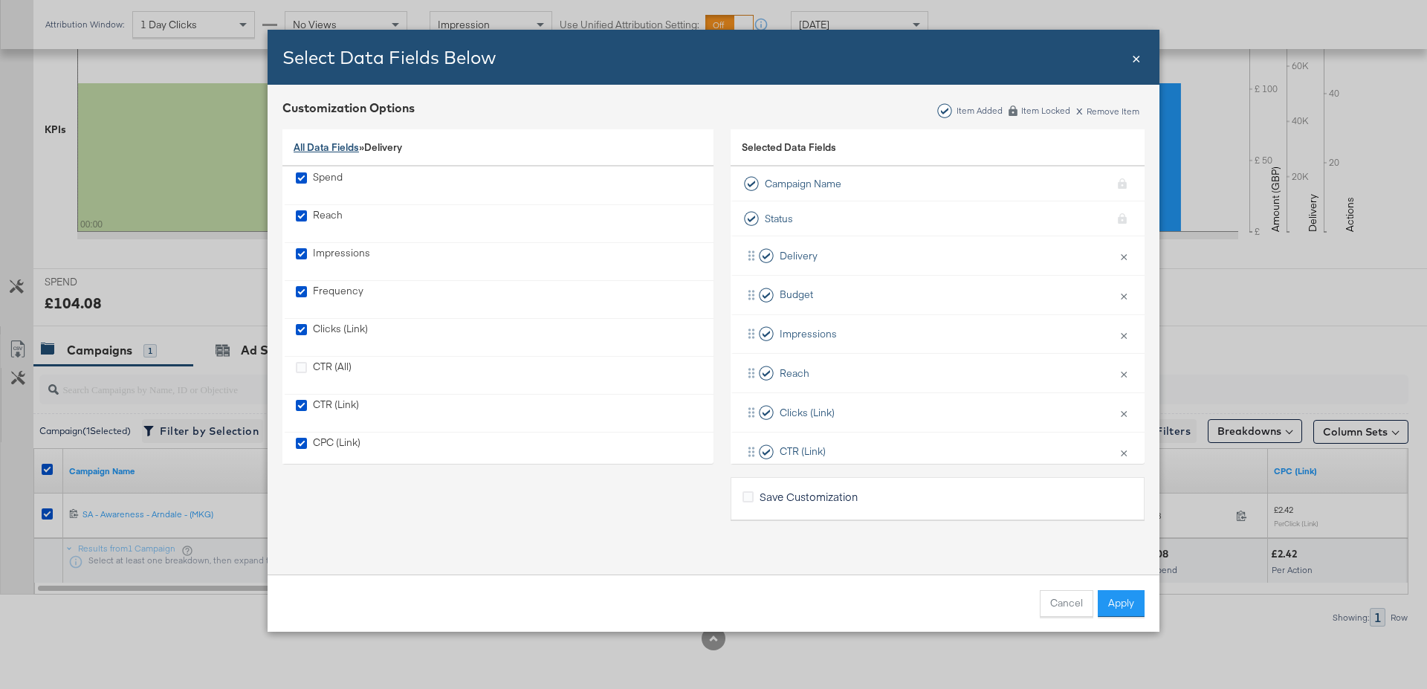
click at [333, 148] on link "All Data Fields" at bounding box center [326, 146] width 65 height 13
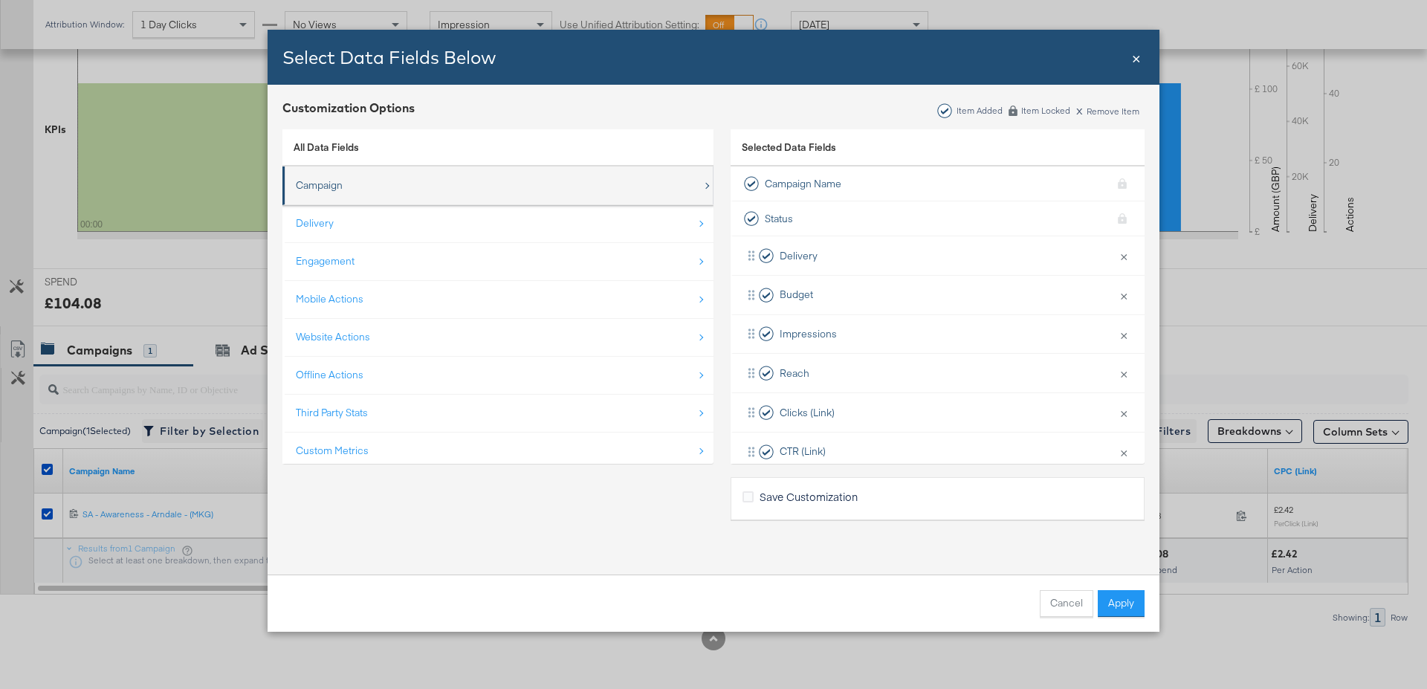
click at [340, 184] on div "Campaign" at bounding box center [319, 185] width 47 height 14
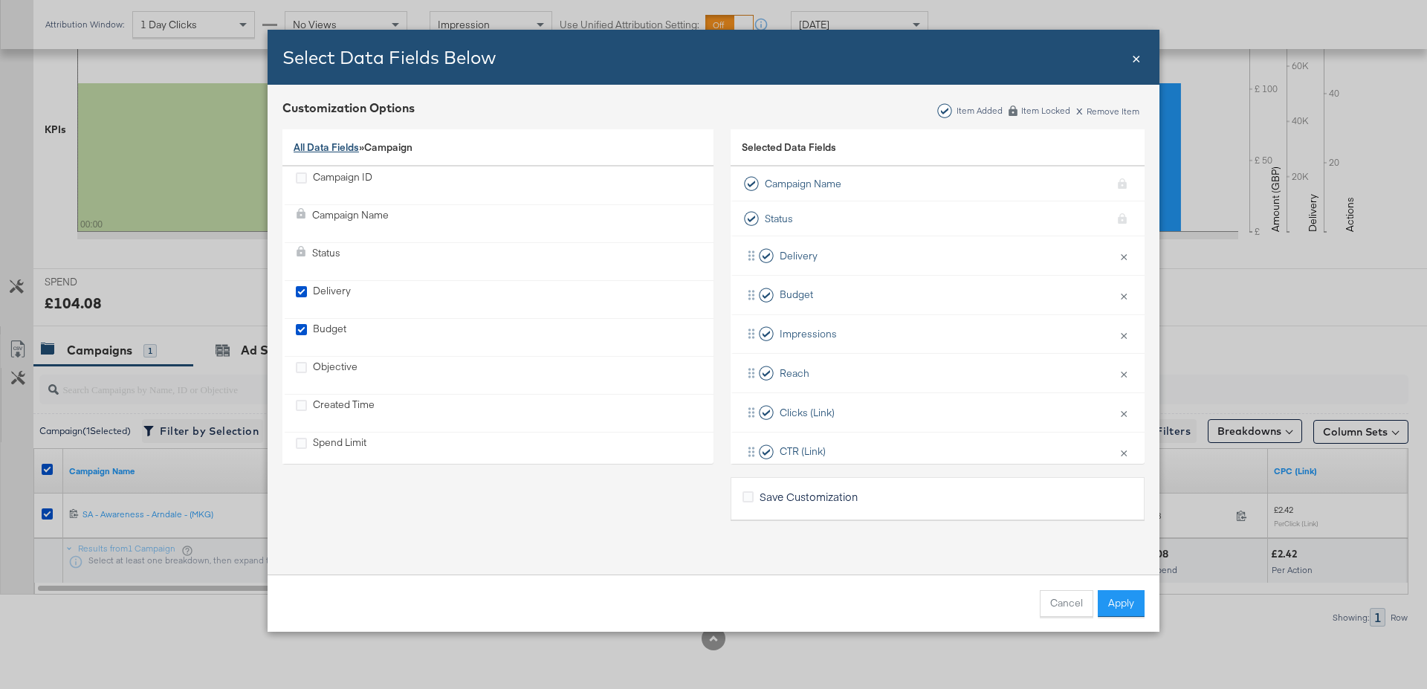
click at [330, 143] on link "All Data Fields" at bounding box center [326, 146] width 65 height 13
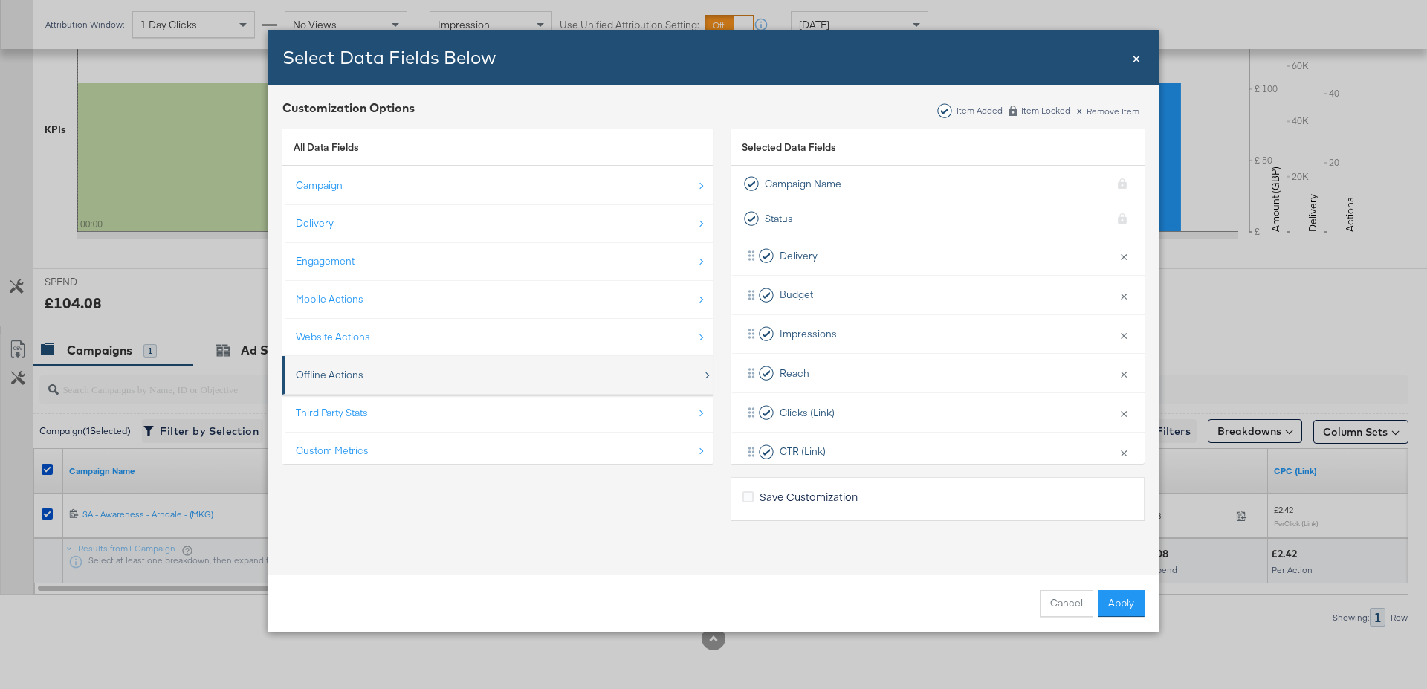
click at [363, 368] on div "Offline Actions" at bounding box center [499, 375] width 407 height 30
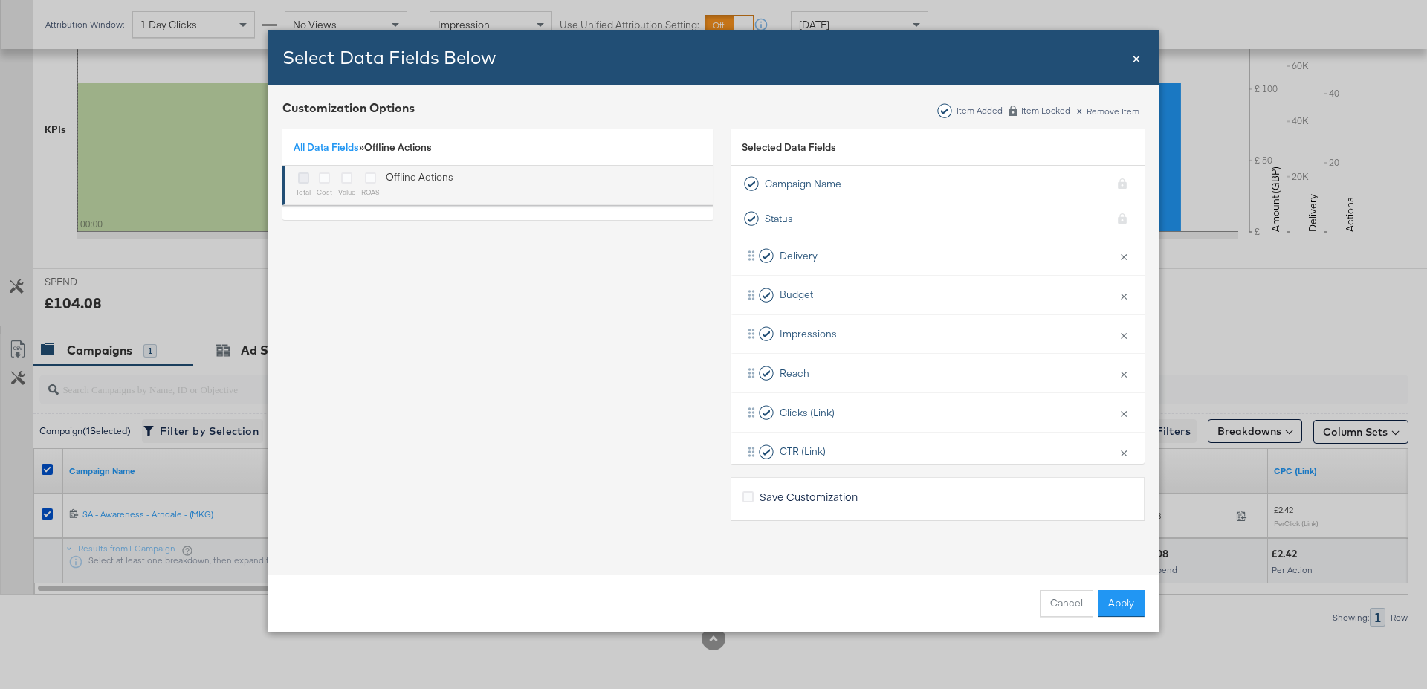
click at [301, 183] on icon "Bulk Add Locations Modal" at bounding box center [303, 177] width 11 height 11
click at [0, 0] on input "Bulk Add Locations Modal" at bounding box center [0, 0] width 0 height 0
click at [343, 181] on icon "Bulk Add Locations Modal" at bounding box center [346, 177] width 11 height 11
click at [0, 0] on input "Bulk Add Locations Modal" at bounding box center [0, 0] width 0 height 0
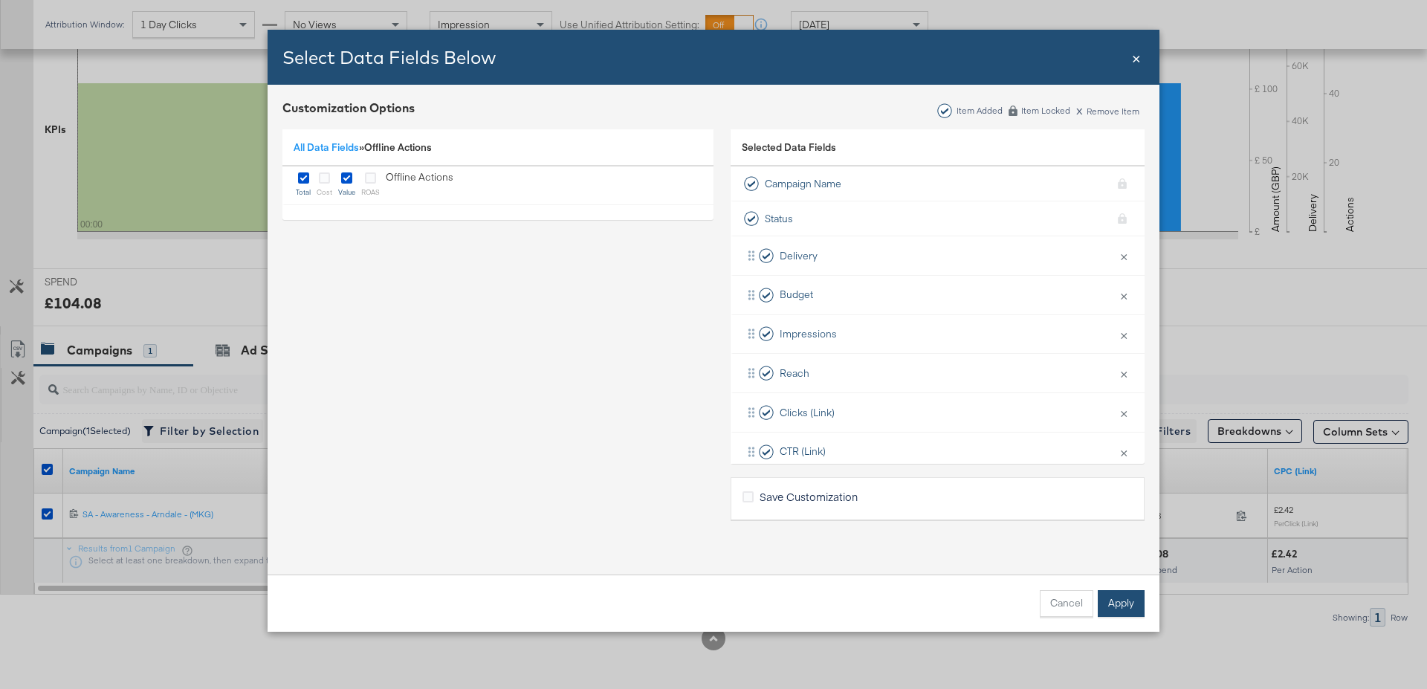
click at [1116, 600] on button "Apply" at bounding box center [1121, 603] width 47 height 27
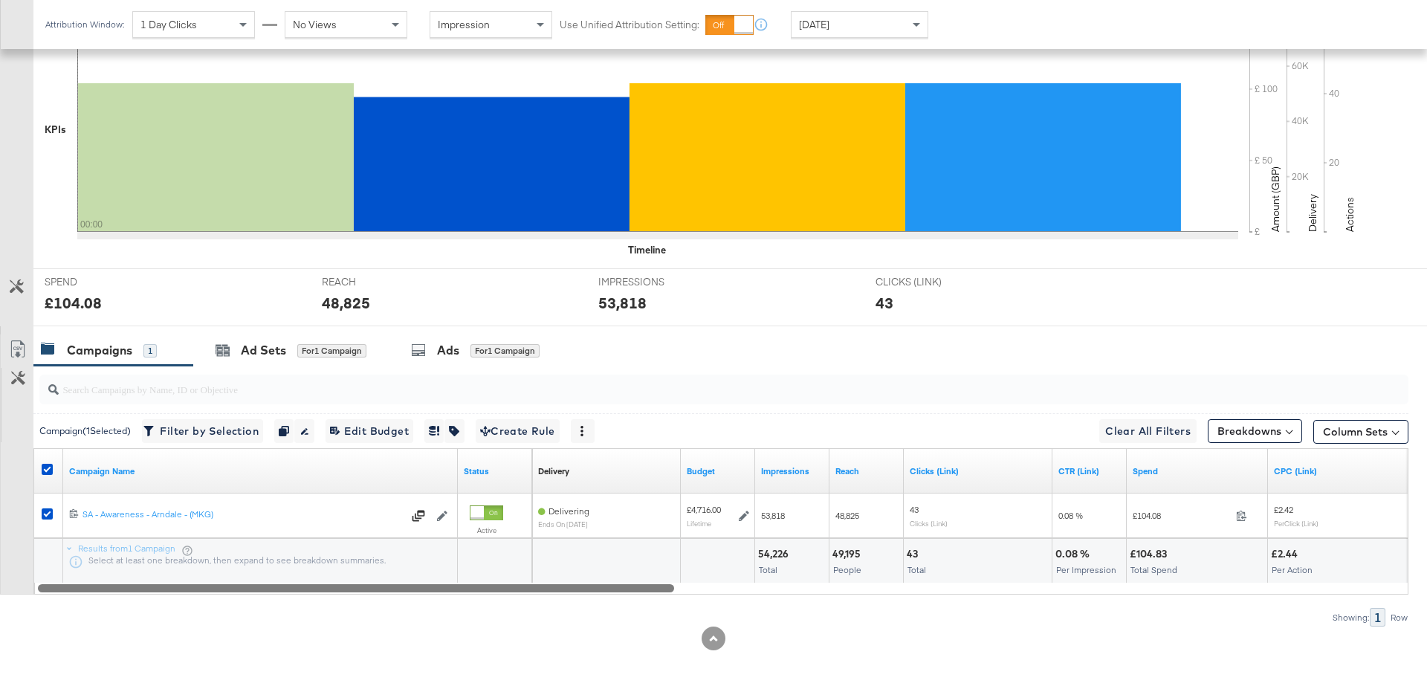
click at [1393, 588] on div at bounding box center [721, 587] width 1375 height 13
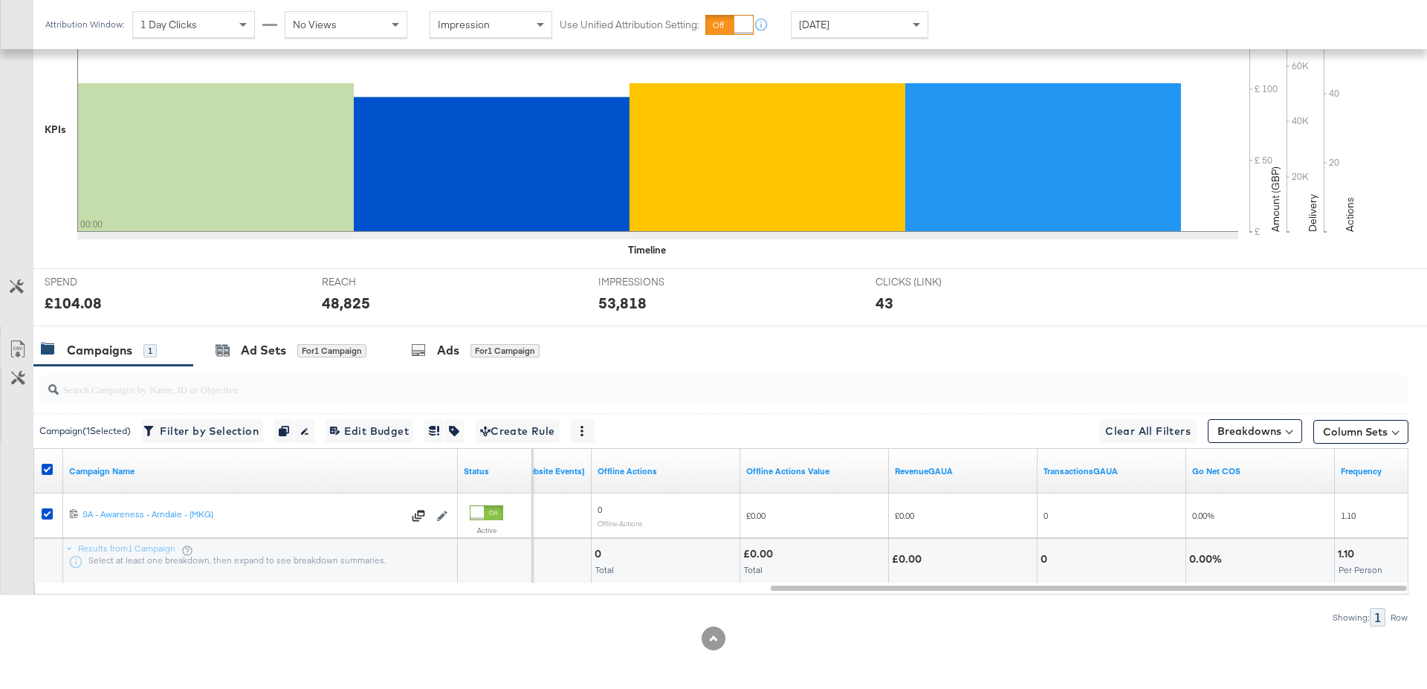
click at [906, 26] on div "[DATE]" at bounding box center [859, 24] width 136 height 25
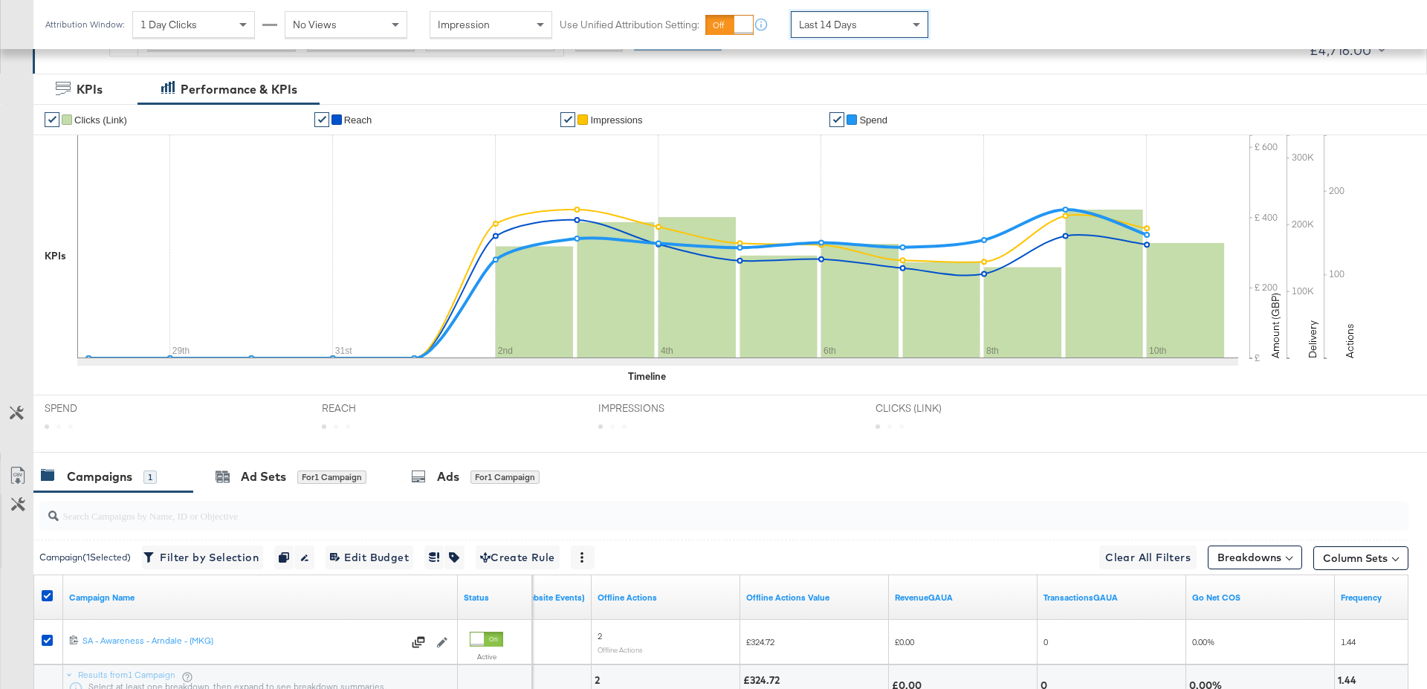
scroll to position [381, 0]
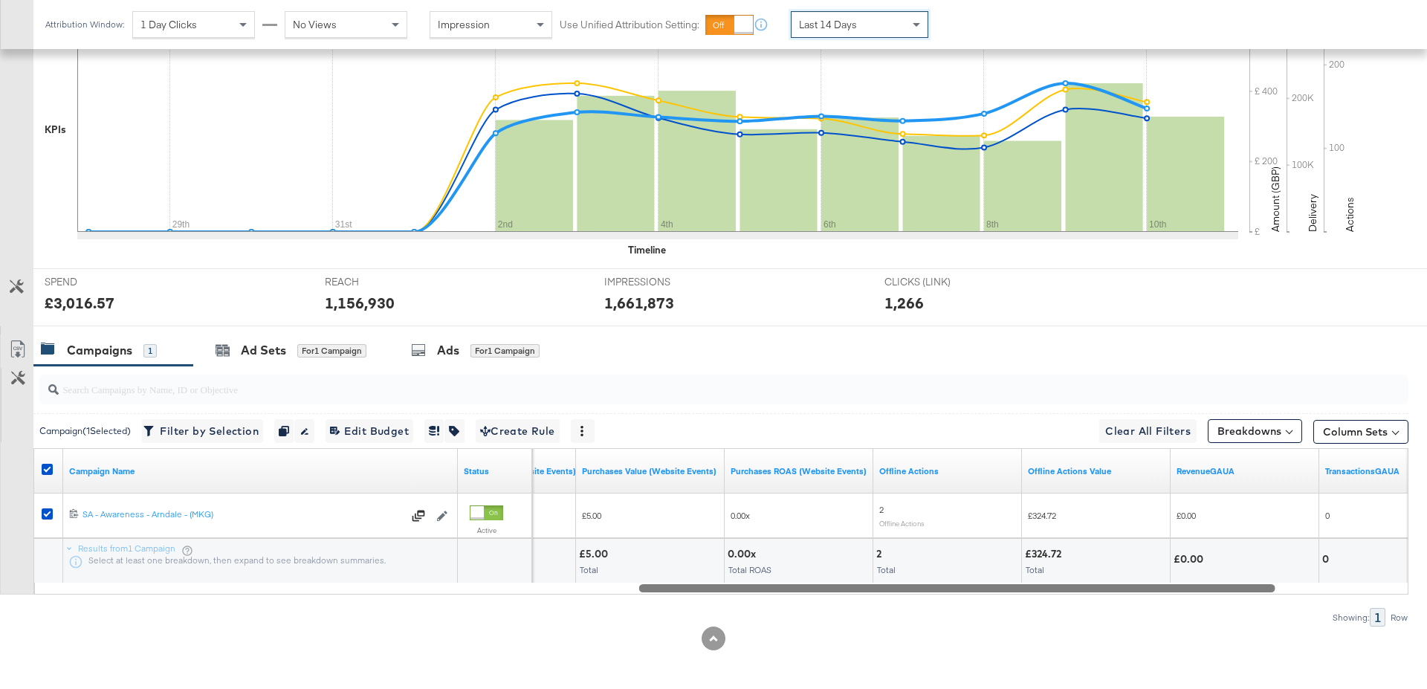
drag, startPoint x: 850, startPoint y: 587, endPoint x: 719, endPoint y: 592, distance: 131.6
click at [719, 592] on div "Campaign ( 1 Selected) Filter by Selection Filter 1 campaign Duplicate 1 campai…" at bounding box center [704, 496] width 1408 height 261
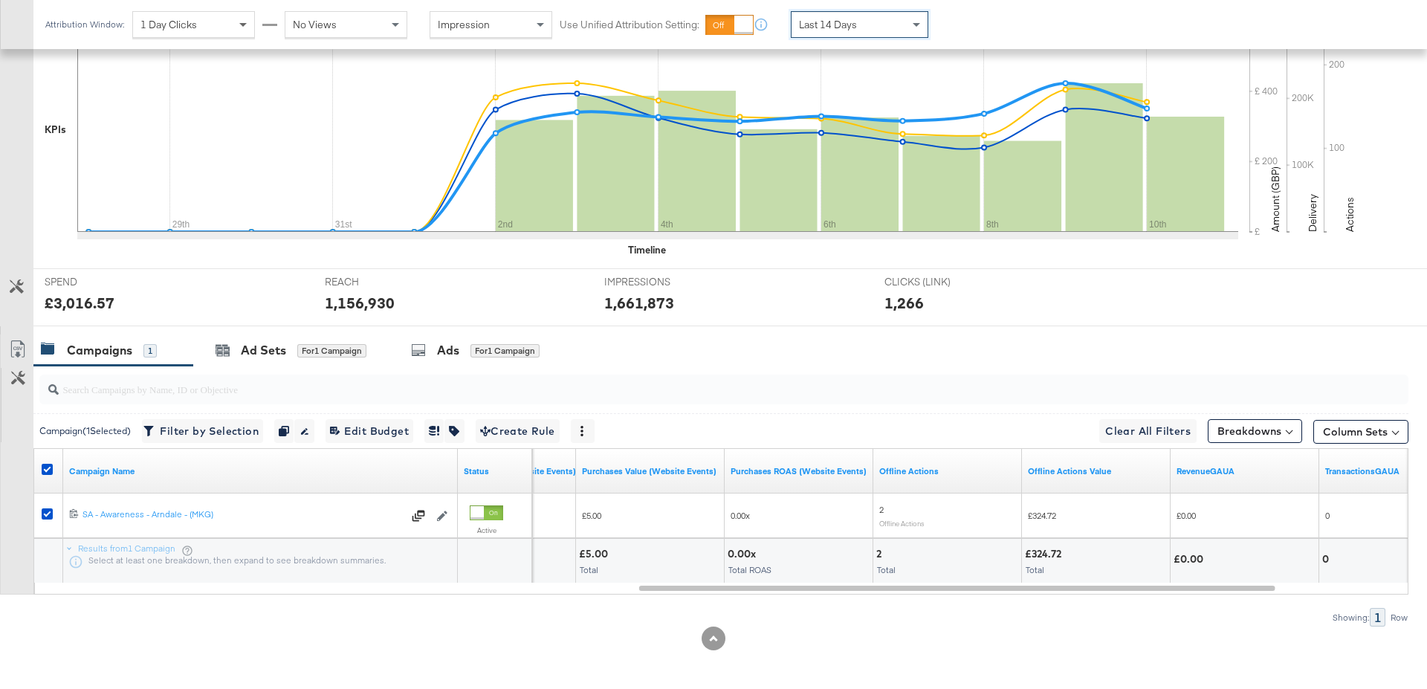
click at [243, 24] on span at bounding box center [242, 25] width 7 height 5
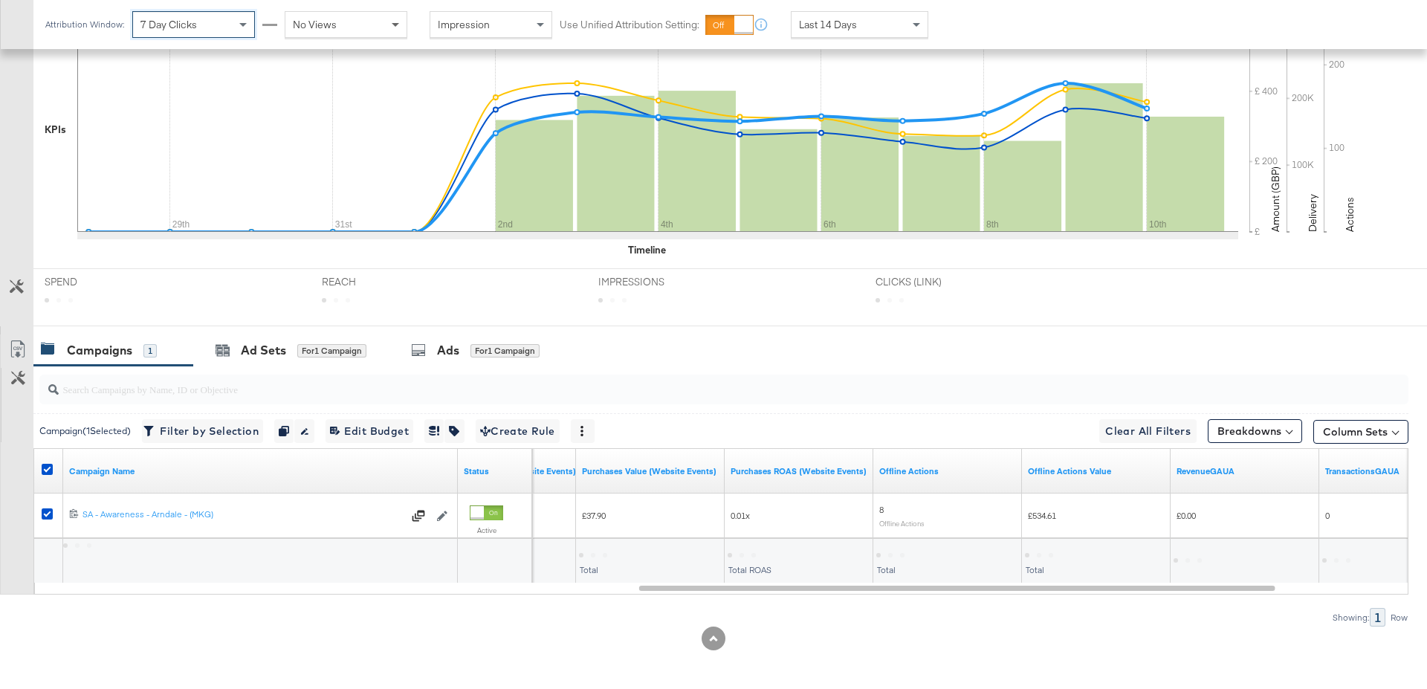
click at [395, 19] on span at bounding box center [397, 24] width 19 height 25
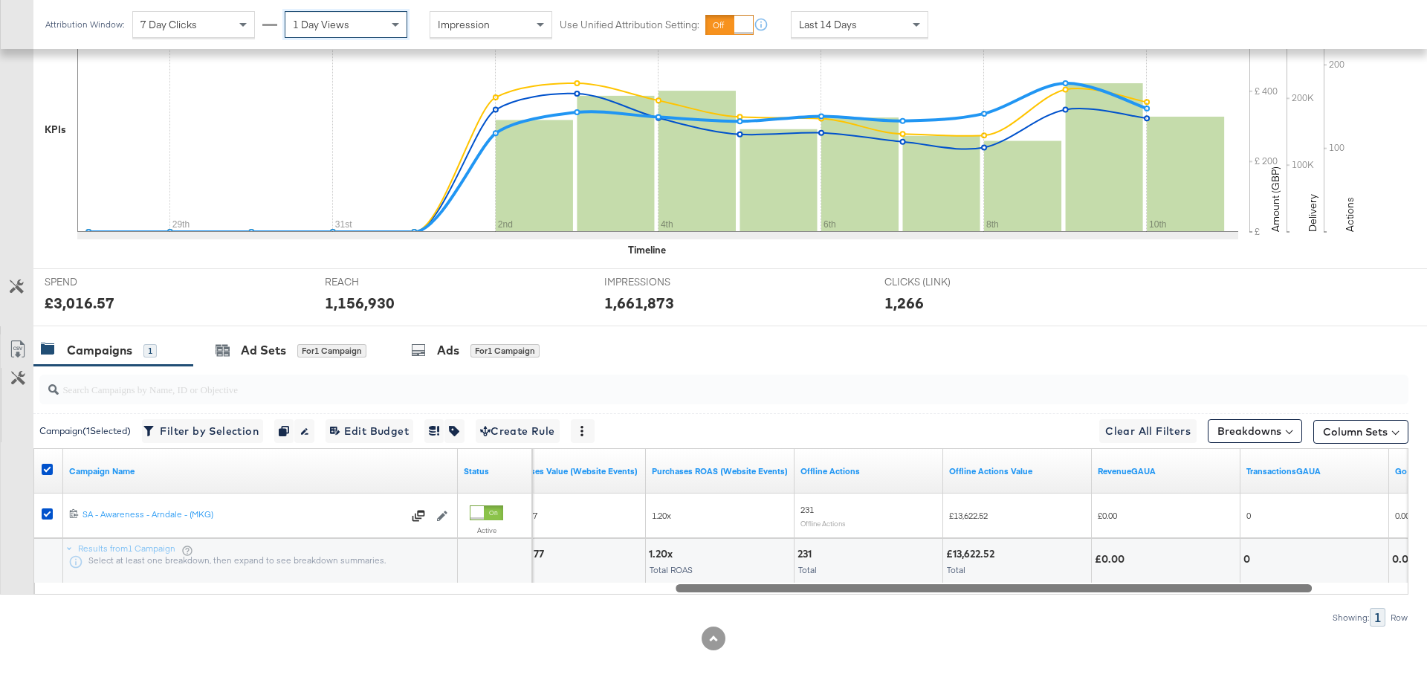
drag, startPoint x: 886, startPoint y: 585, endPoint x: 924, endPoint y: 592, distance: 38.6
click at [924, 592] on div "Campaign ( 1 Selected) Filter by Selection Filter 1 campaign Duplicate 1 campai…" at bounding box center [704, 496] width 1408 height 261
